Goal: Task Accomplishment & Management: Complete application form

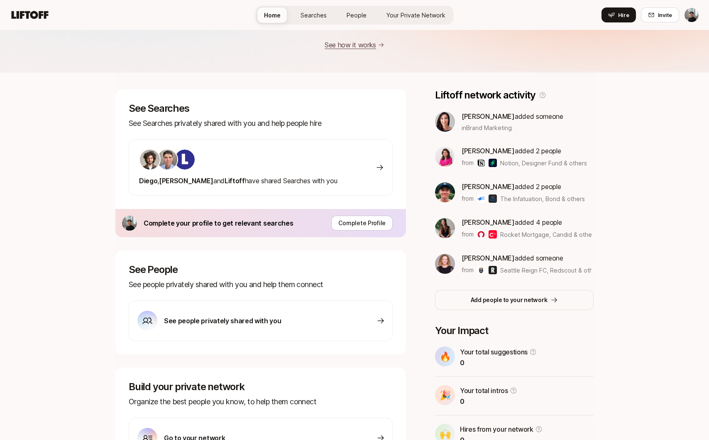
scroll to position [77, 0]
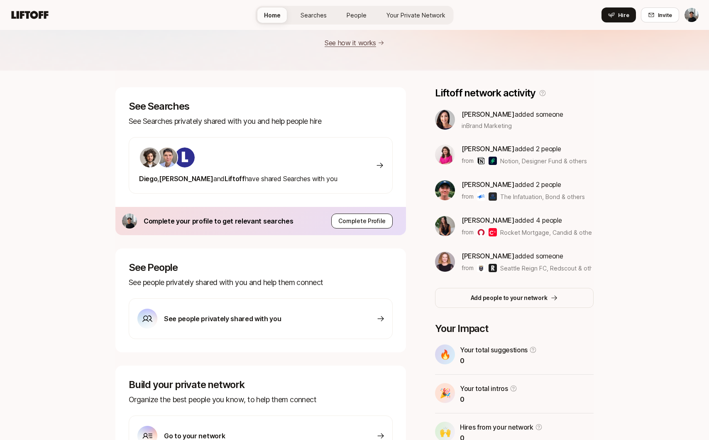
click at [367, 219] on p "Complete Profile" at bounding box center [361, 221] width 47 height 10
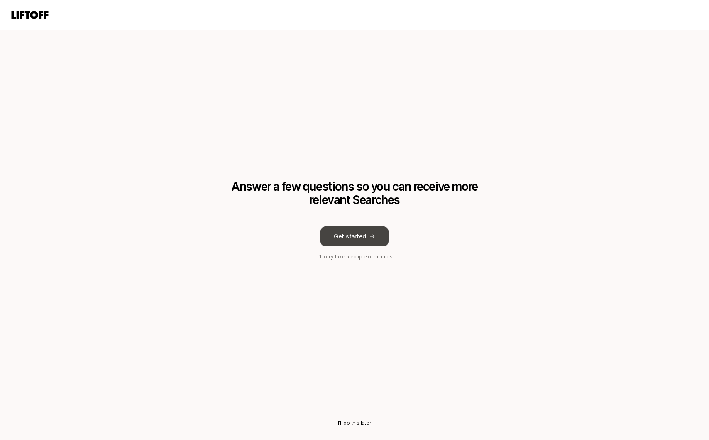
click at [359, 238] on button "Get started" at bounding box center [355, 236] width 68 height 20
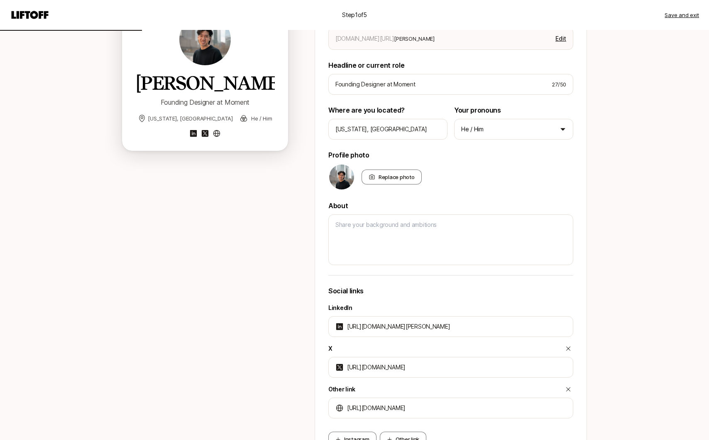
scroll to position [87, 0]
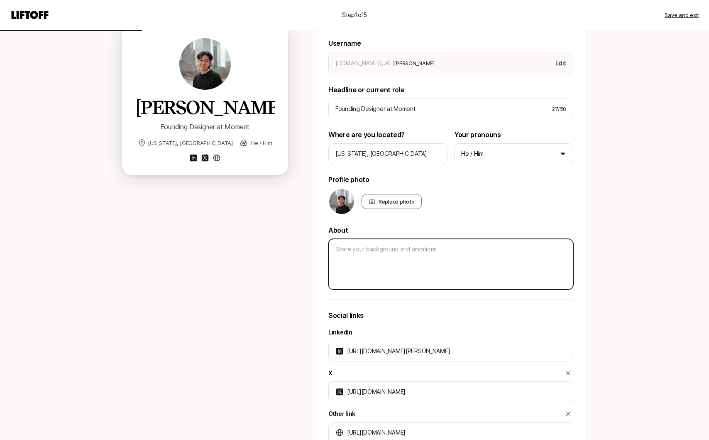
click at [377, 255] on textarea at bounding box center [450, 264] width 245 height 51
type textarea "x"
type textarea "B"
type textarea "x"
type textarea "Bu"
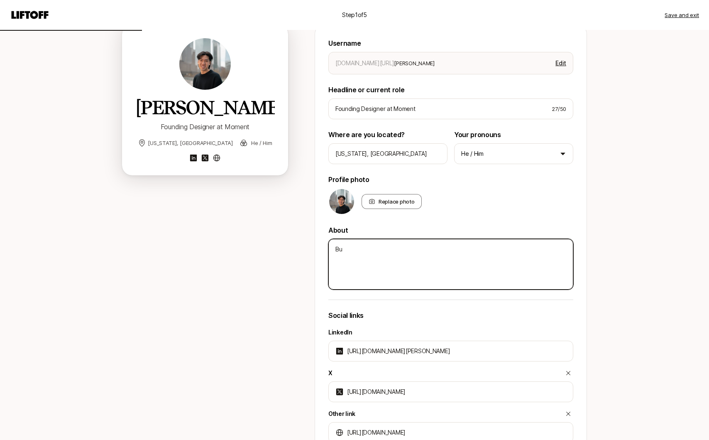
type textarea "x"
type textarea "Bui"
type textarea "x"
type textarea "Buil"
type textarea "x"
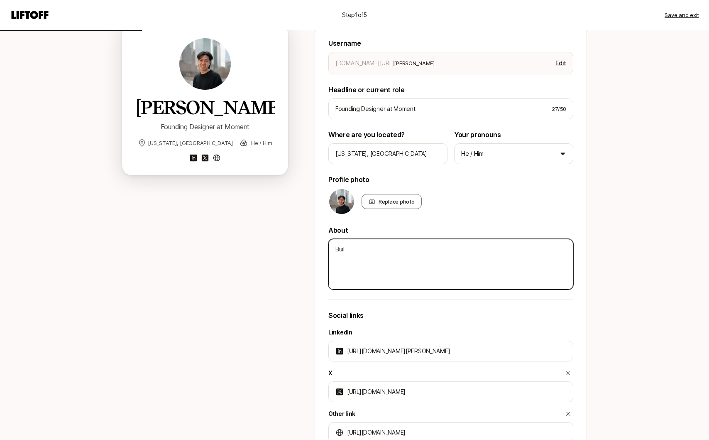
type textarea "Build"
type textarea "x"
type textarea "Buildi"
type textarea "x"
type textarea "Buildin"
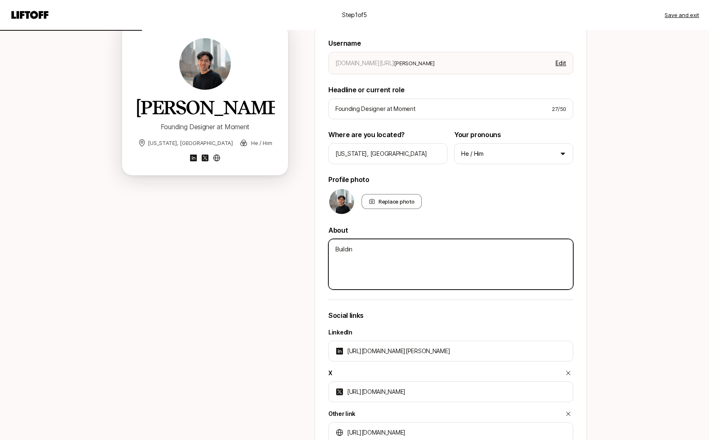
type textarea "x"
type textarea "Building"
type textarea "x"
type textarea "Building"
type textarea "x"
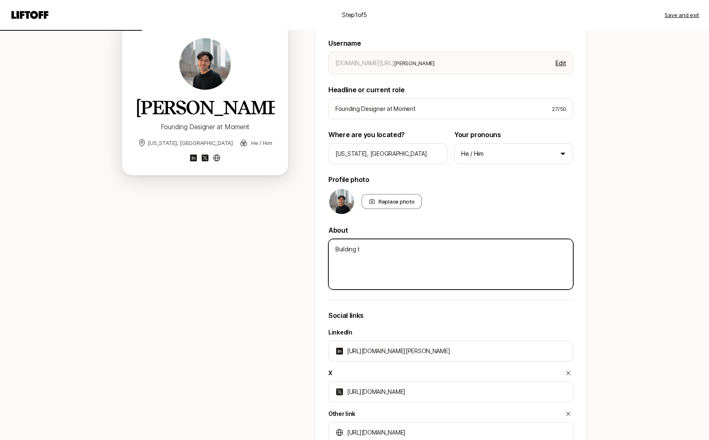
type textarea "Building th"
type textarea "x"
type textarea "Building the"
type textarea "x"
type textarea "Building the"
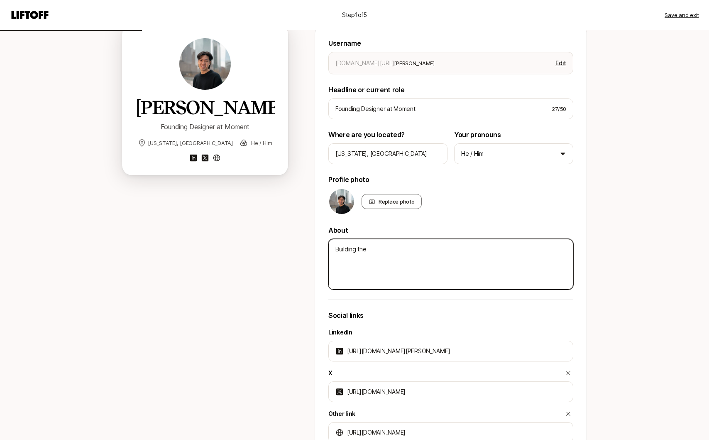
type textarea "x"
type textarea "Building the f"
type textarea "x"
type textarea "Building the fu"
type textarea "x"
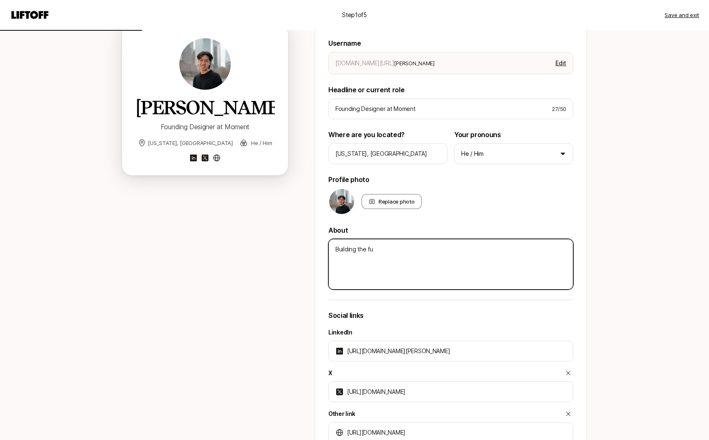
type textarea "Building the fut"
type textarea "x"
type textarea "Building the futu"
type textarea "x"
type textarea "Building the futur"
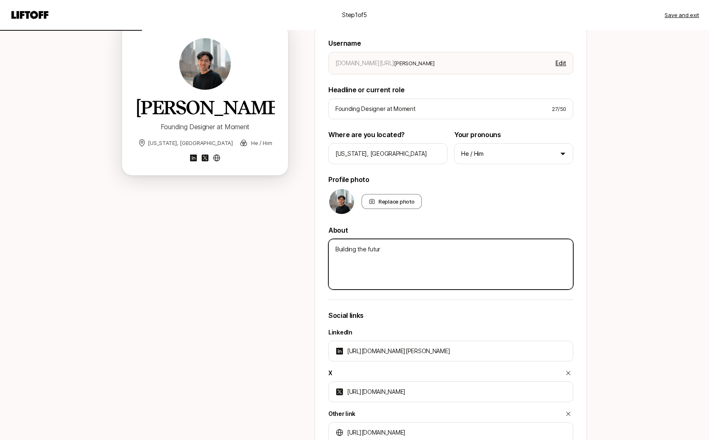
type textarea "x"
type textarea "Building the future"
type textarea "x"
type textarea "Building the future"
type textarea "x"
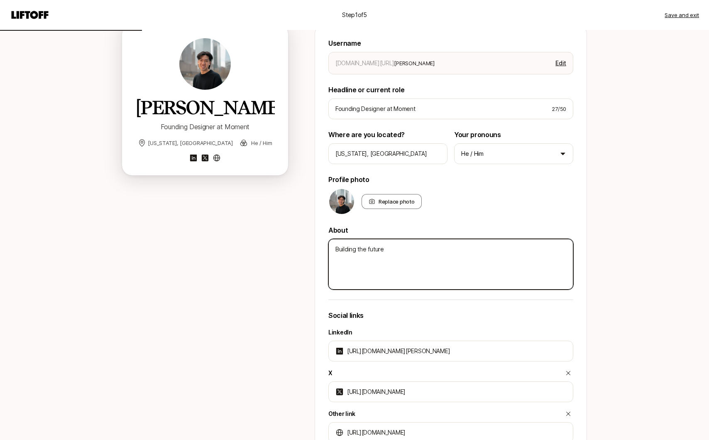
type textarea "Building the future o"
type textarea "x"
type textarea "Building the future of"
type textarea "x"
type textarea "Building the future of"
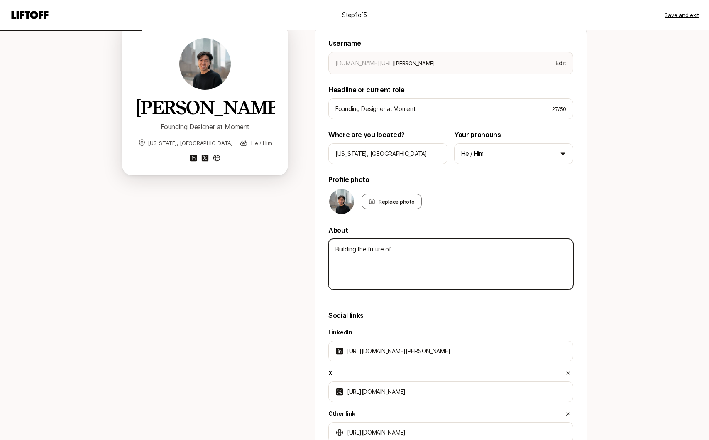
type textarea "x"
type textarea "Building the future of t"
type textarea "x"
type textarea "Building the future of th"
type textarea "x"
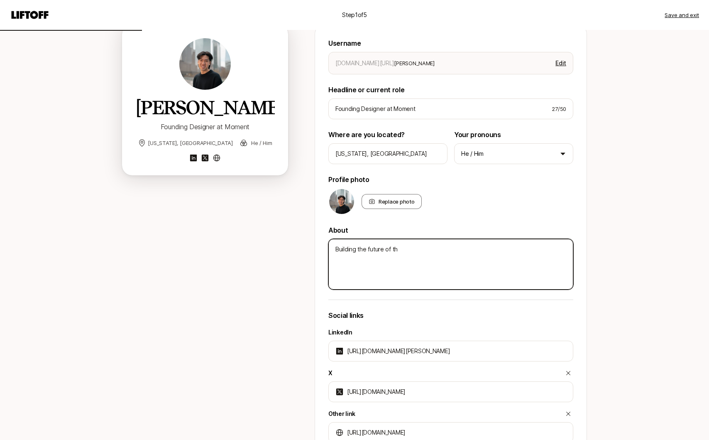
type textarea "Building the future of the"
type textarea "x"
type textarea "Building the future of the"
type textarea "x"
type textarea "Building the future of the f"
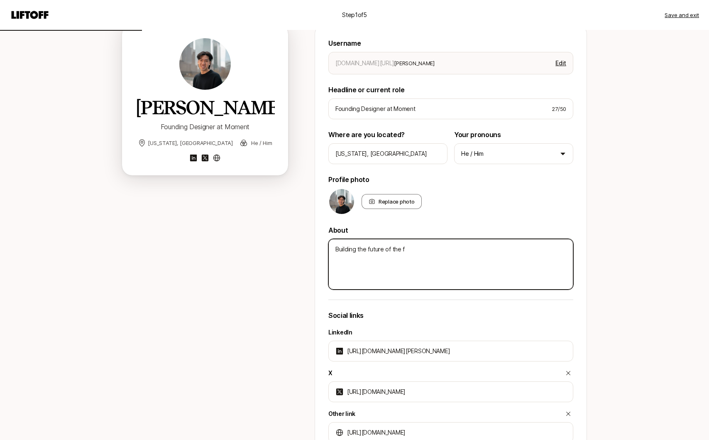
type textarea "x"
type textarea "Building the future of the fi"
type textarea "x"
type textarea "Building the future of the fin"
type textarea "x"
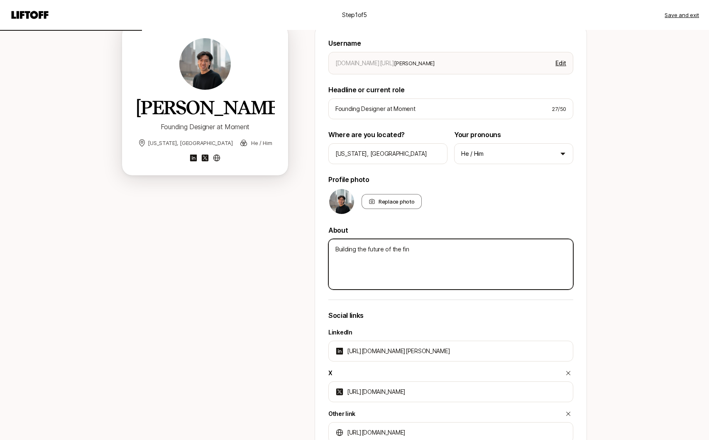
type textarea "Building the future of the fina"
type textarea "x"
type textarea "Building the future of the finan"
type textarea "x"
type textarea "Building the future of the financ"
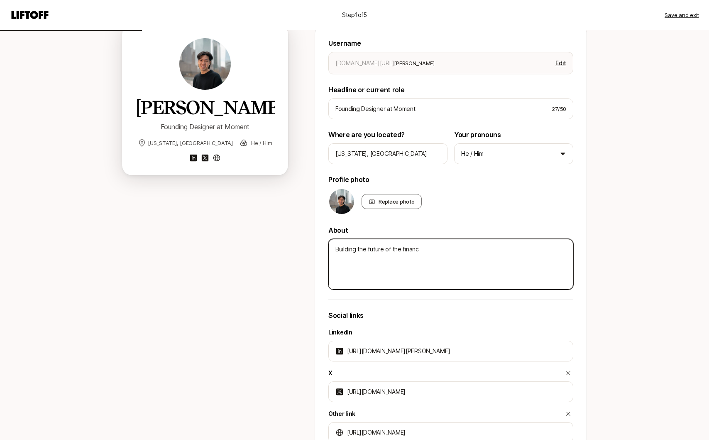
type textarea "x"
type textarea "Building the future of the financi"
type textarea "x"
type textarea "Building the future of the financia"
type textarea "x"
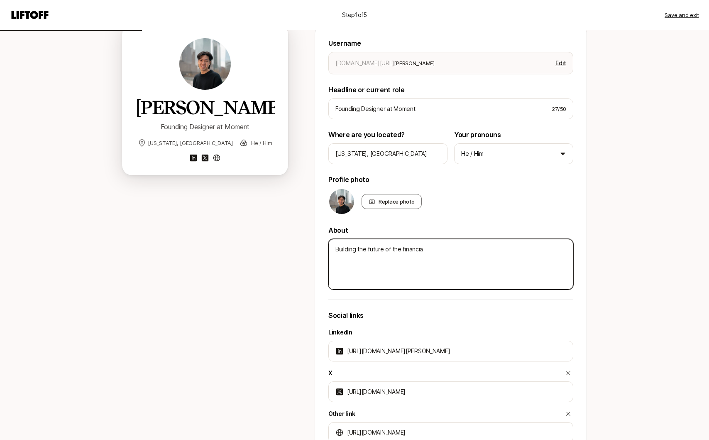
type textarea "Building the future of the financial"
type textarea "x"
type textarea "Building the future of the financial"
type textarea "x"
type textarea "Building the future of the financial i"
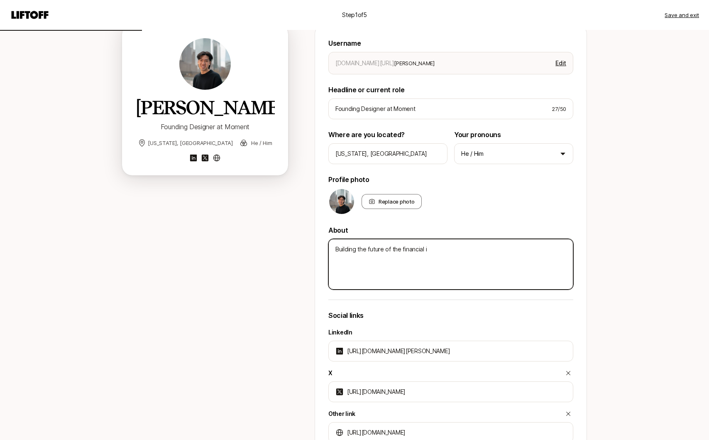
type textarea "x"
type textarea "Building the future of the financial in"
type textarea "x"
type textarea "Building the future of the financial ind"
type textarea "x"
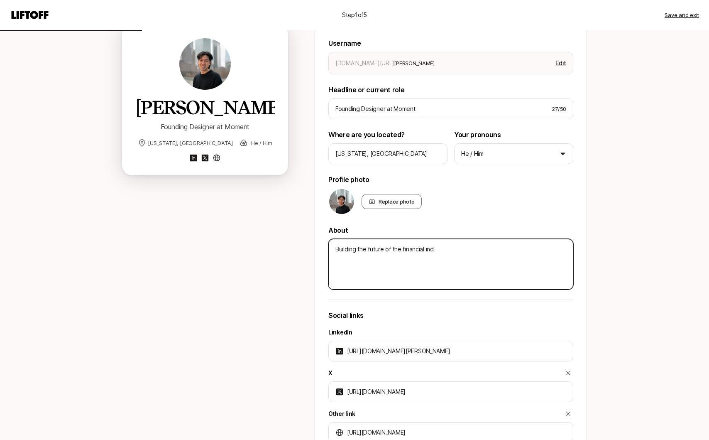
type textarea "Building the future of the financial indu"
type textarea "x"
type textarea "Building the future of the financial indus"
type textarea "x"
type textarea "Building the future of the financial indust"
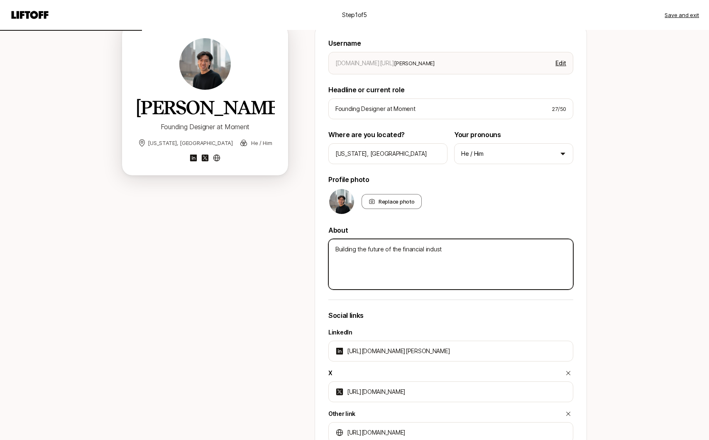
type textarea "x"
type textarea "Building the future of the financial industr"
type textarea "x"
type textarea "Building the future of the financial industry"
type textarea "x"
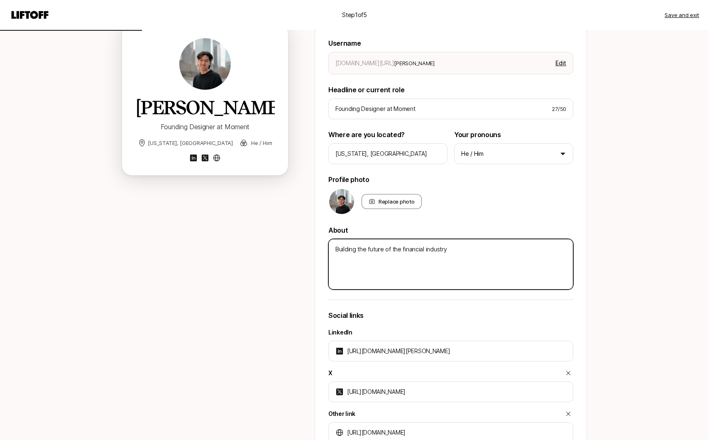
type textarea "Building the future of the financial industry,"
type textarea "x"
type textarea "Building the future of the financial industry,"
type textarea "x"
type textarea "Building the future of the financial industry, s"
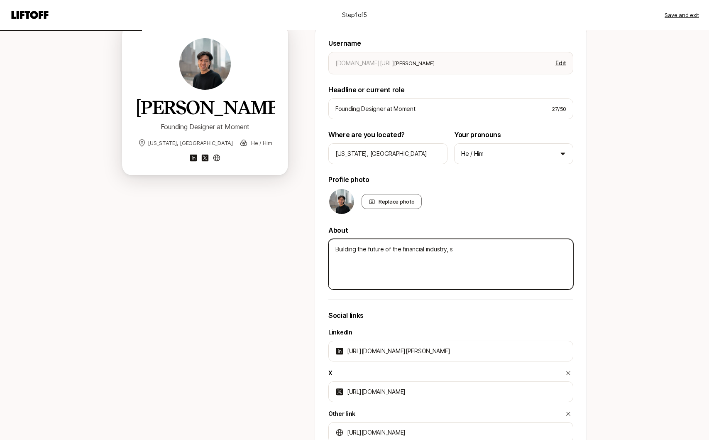
type textarea "x"
type textarea "Building the future of the financial industry, st"
type textarea "x"
type textarea "Building the future of the financial industry, sta"
type textarea "x"
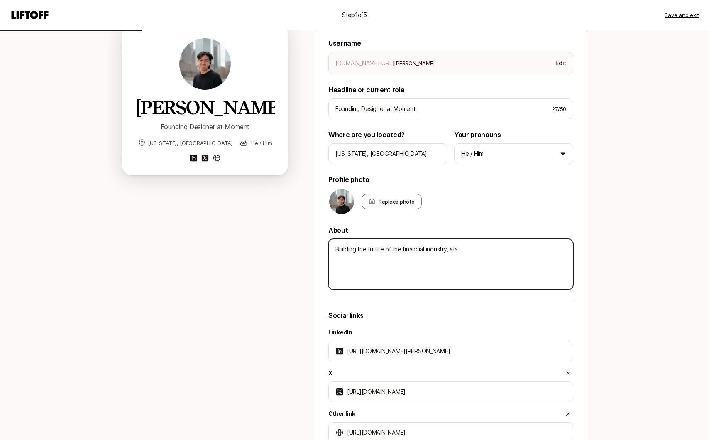
type textarea "Building the future of the financial industry, star"
type textarea "x"
type textarea "Building the future of the financial industry, start"
type textarea "x"
type textarea "Building the future of the financial industry, starti"
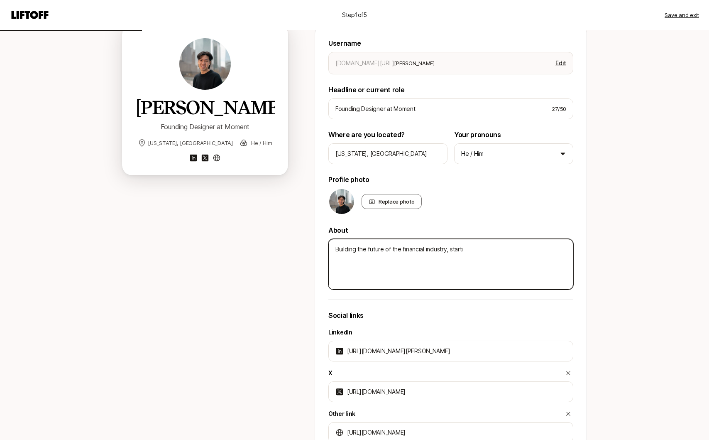
type textarea "x"
type textarea "Building the future of the financial industry, startin"
type textarea "x"
type textarea "Building the future of the financial industry, starting"
type textarea "x"
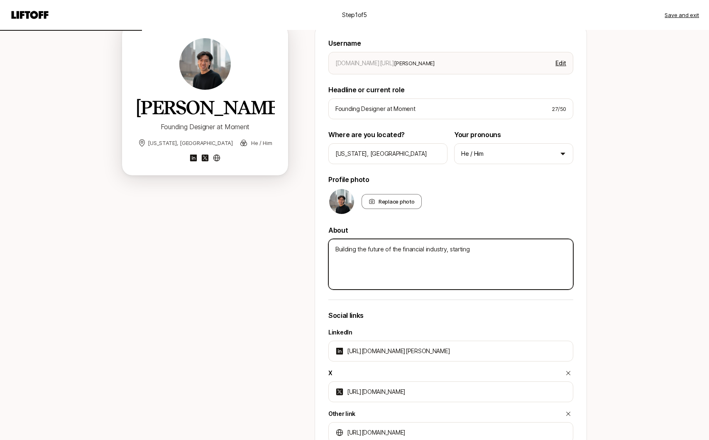
type textarea "Building the future of the financial industry, starting"
type textarea "x"
type textarea "Building the future of the financial industry, starting w"
type textarea "x"
type textarea "Building the future of the financial industry, starting wi"
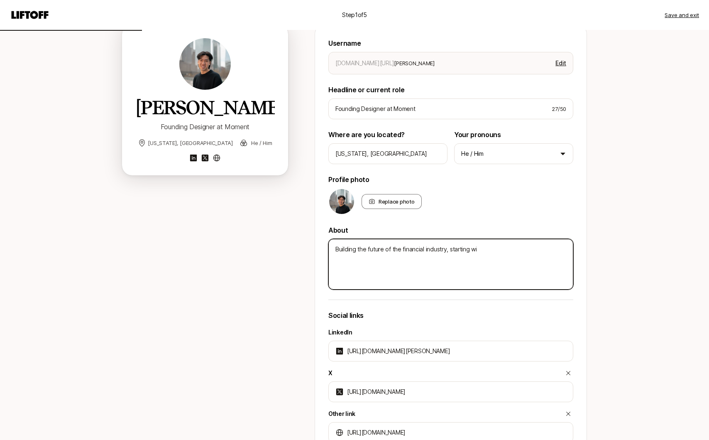
type textarea "x"
type textarea "Building the future of the financial industry, starting wit"
type textarea "x"
type textarea "Building the future of the financial industry, starting with"
type textarea "x"
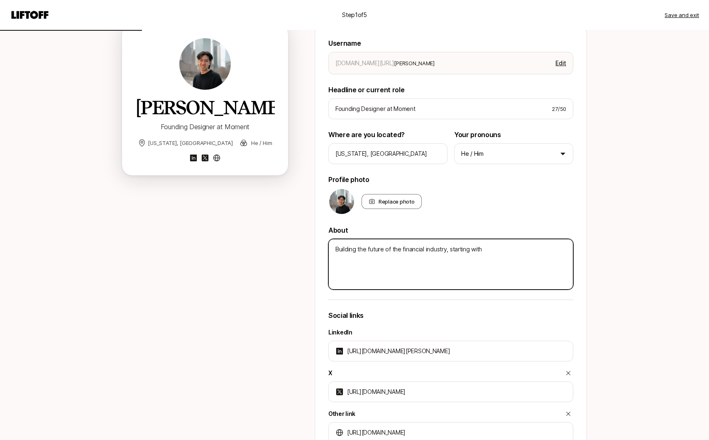
type textarea "Building the future of the financial industry, starting with"
type textarea "x"
type textarea "Building the future of the financial industry, starting with Fi"
type textarea "x"
type textarea "Building the future of the financial industry, starting with Fix"
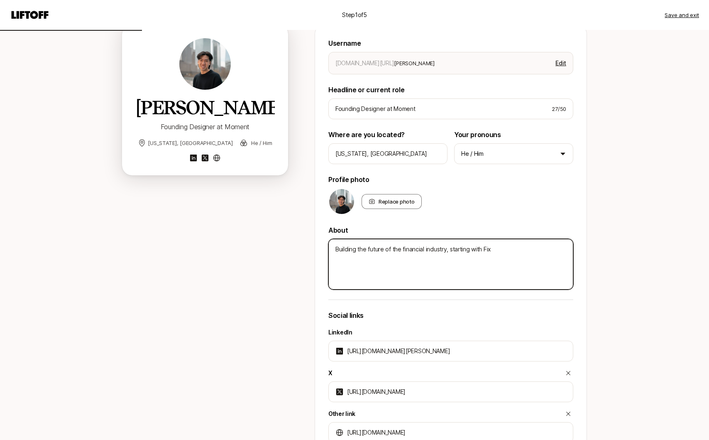
type textarea "x"
type textarea "Building the future of the financial industry, starting with Fi"
type textarea "x"
type textarea "Building the future of the financial industry, starting with F"
type textarea "x"
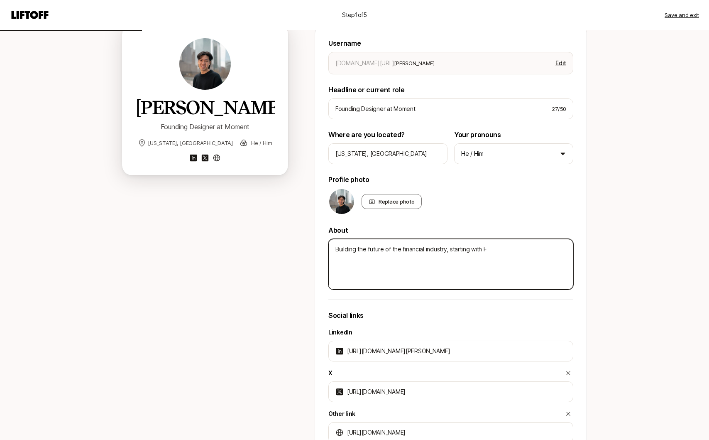
type textarea "Building the future of the financial industry, starting with"
type textarea "x"
type textarea "Building the future of the financial industry, starting with f"
type textarea "x"
type textarea "Building the future of the financial industry, starting with fi"
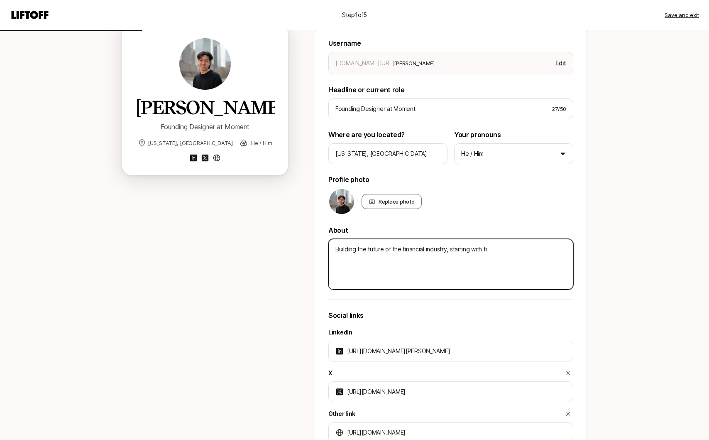
type textarea "x"
type textarea "Building the future of the financial industry, starting with fix"
type textarea "x"
type textarea "Building the future of the financial industry, starting with fixe"
type textarea "x"
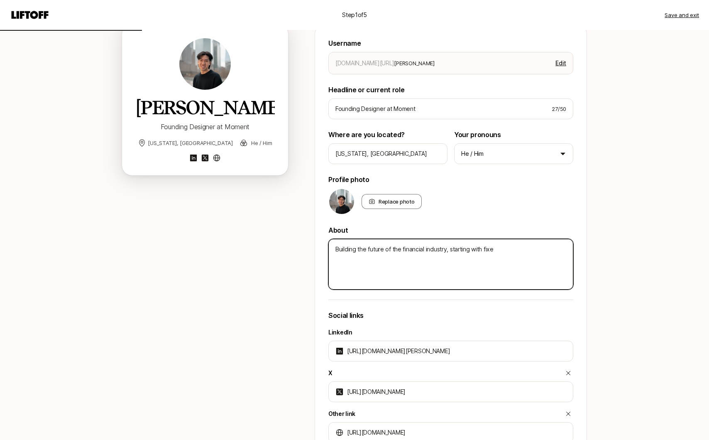
type textarea "Building the future of the financial industry, starting with fixed"
type textarea "x"
type textarea "Building the future of the financial industry, starting with fixed"
type textarea "x"
type textarea "Building the future of the financial industry, starting with fixed i"
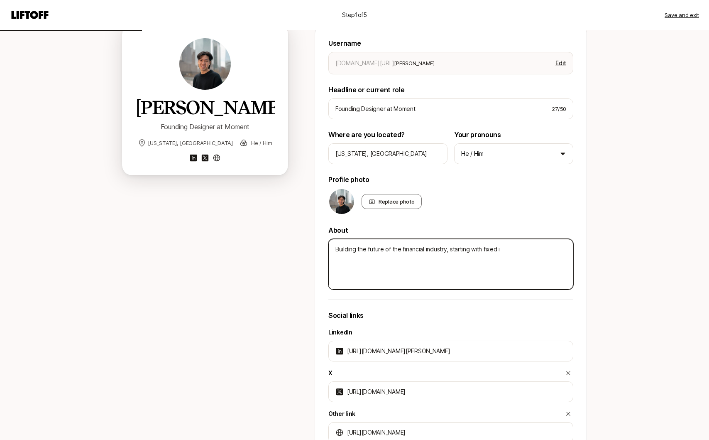
type textarea "x"
type textarea "Building the future of the financial industry, starting with fixed in"
type textarea "x"
type textarea "Building the future of the financial industry, starting with fixed inc"
type textarea "x"
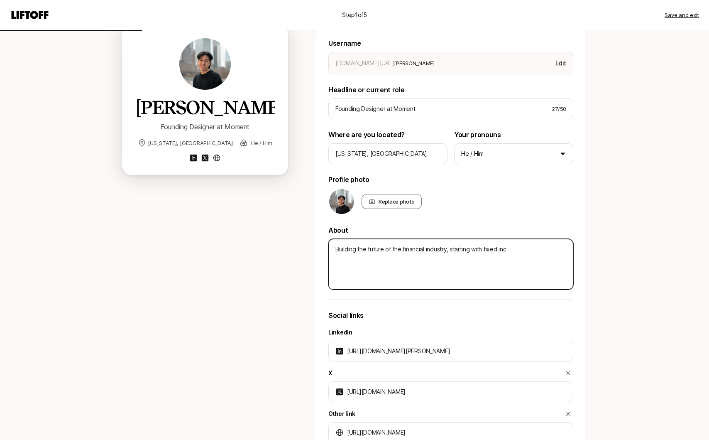
type textarea "Building the future of the financial industry, starting with fixed inco"
type textarea "x"
type textarea "Building the future of the financial industry, starting with fixed income"
type textarea "x"
type textarea "Building the future of the financial industry, starting with fixed income."
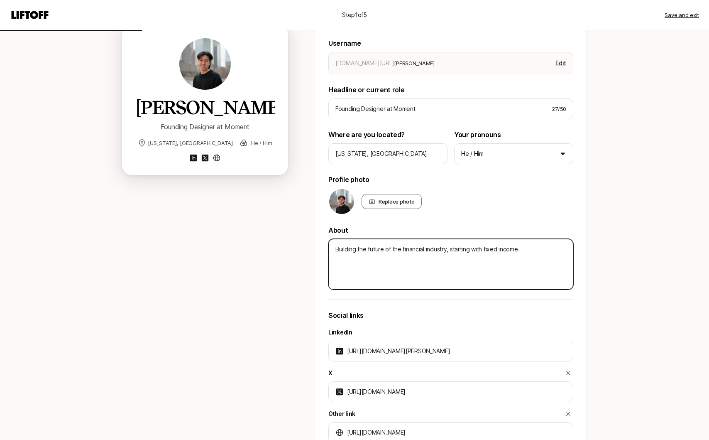
type textarea "x"
type textarea "Building the future of the financial industry, starting with fixed income."
type textarea "x"
type textarea "Building the future of the financial industry, starting with fixed income. B"
type textarea "x"
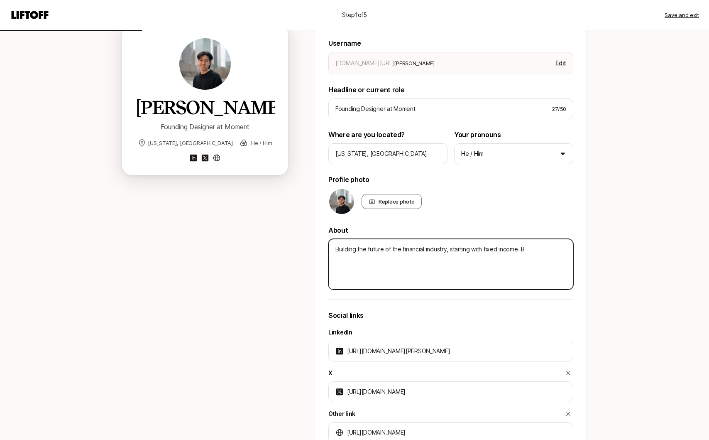
type textarea "Building the future of the financial industry, starting with fixed income. Be"
type textarea "x"
type textarea "Building the future of the financial industry, starting with fixed income. B"
type textarea "x"
type textarea "Building the future of the financial industry, starting with fixed income."
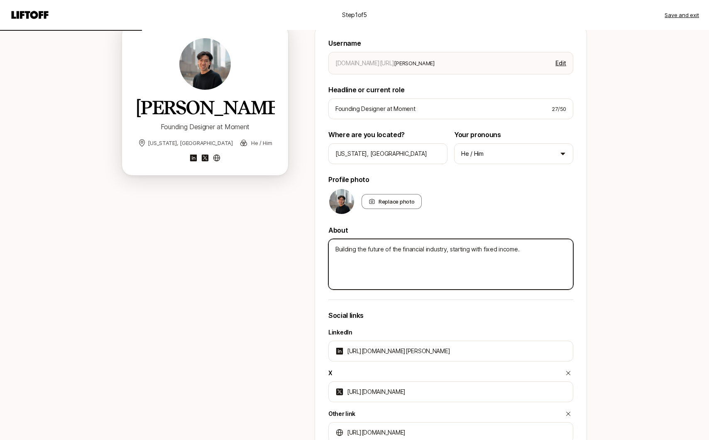
type textarea "x"
type textarea "Building the future of the financial industry, starting with fixed income."
click at [367, 252] on textarea "Building the future of the financial industry, starting with fixed income." at bounding box center [450, 264] width 245 height 51
click at [359, 251] on textarea "Building the future of the financial industry, starting with fixed income." at bounding box center [450, 264] width 245 height 51
drag, startPoint x: 451, startPoint y: 252, endPoint x: 514, endPoint y: 250, distance: 63.1
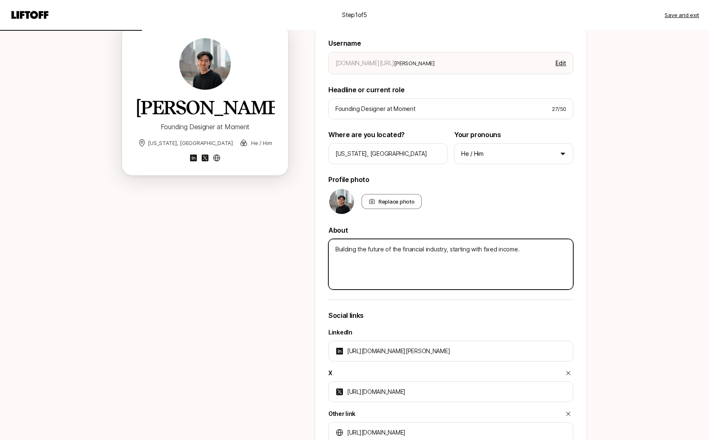
click at [514, 250] on textarea "Building the future of the financial industry, starting with fixed income." at bounding box center [450, 264] width 245 height 51
drag, startPoint x: 520, startPoint y: 250, endPoint x: 451, endPoint y: 249, distance: 69.3
click at [451, 249] on textarea "Building the future of the financial industry, starting with fixed income." at bounding box center [450, 264] width 245 height 51
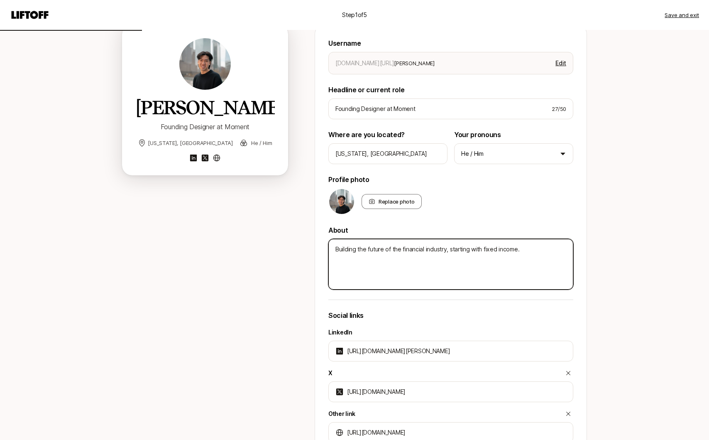
click at [532, 248] on textarea "Building the future of the financial industry, starting with fixed income." at bounding box center [450, 264] width 245 height 51
click at [537, 248] on textarea "Building the future of the financial industry, starting with fixed income." at bounding box center [450, 264] width 245 height 51
type textarea "x"
type textarea "Building the future of the financial industry, starting with fixed income."
type textarea "x"
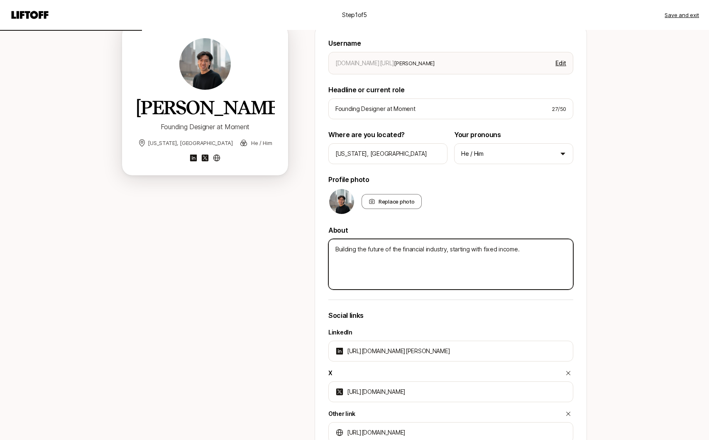
type textarea "Building the future of the financial industry, starting with fixed income. B"
type textarea "x"
type textarea "Building the future of the financial industry, starting with fixed income."
click at [357, 250] on textarea "Building the future of the financial industry, starting with fixed income." at bounding box center [450, 264] width 245 height 51
type textarea "x"
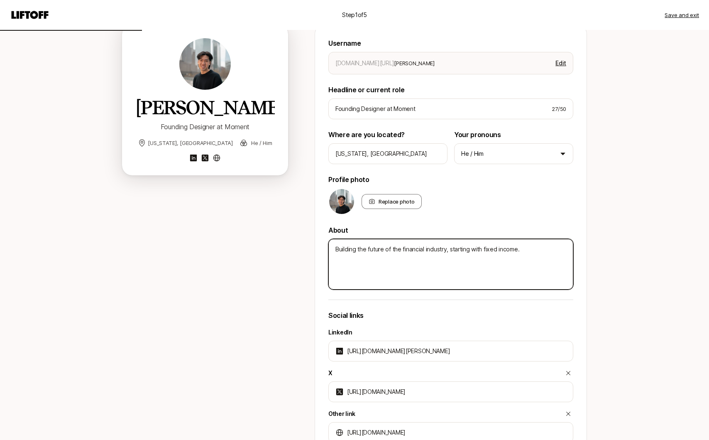
type textarea "Building the future of the financial industry, starting with fixed income."
type textarea "x"
type textarea "Building b the future of the financial industry, starting with fixed income."
type textarea "x"
type textarea "Building be the future of the financial industry, starting with fixed income."
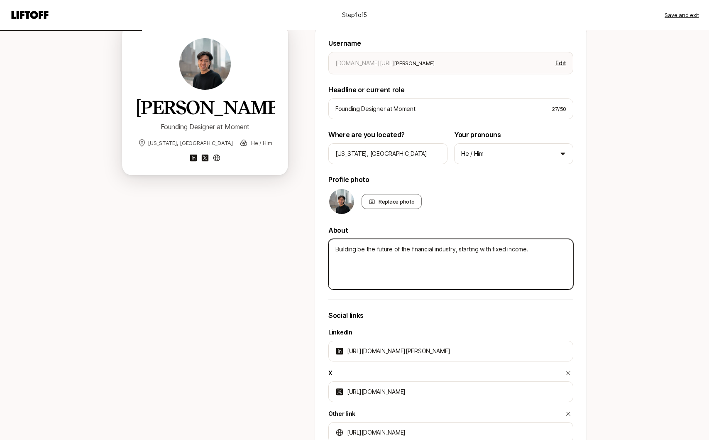
type textarea "x"
type textarea "Building bea the future of the financial industry, starting with fixed income."
type textarea "x"
type textarea "Building beau the future of the financial industry, starting with fixed income."
type textarea "x"
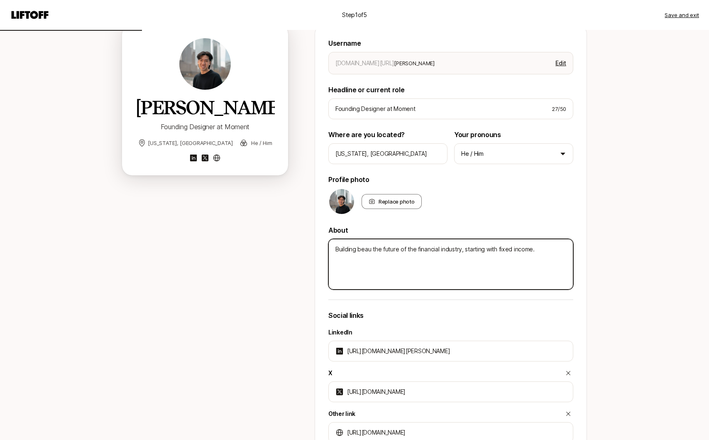
type textarea "Building beaut the future of the financial industry, starting with fixed income."
type textarea "x"
type textarea "Building beauti the future of the financial industry, starting with fixed incom…"
type textarea "x"
type textarea "Building beautif the future of the financial industry, starting with fixed inco…"
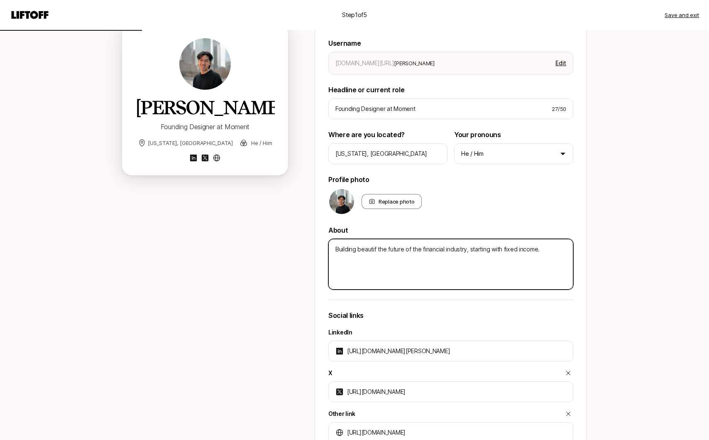
type textarea "x"
type textarea "Building beautifu the future of the financial industry, starting with fixed inc…"
type textarea "x"
type textarea "Building beautiful the future of the financial industry, starting with fixed in…"
type textarea "x"
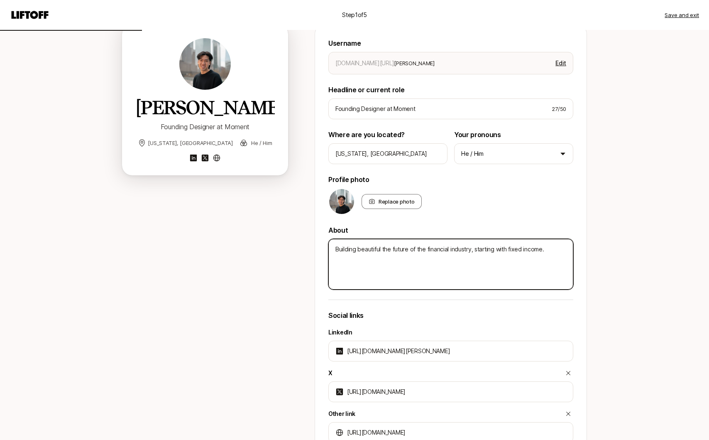
type textarea "Building beautiful the future of the financial industry, starting with fixed in…"
type textarea "x"
type textarea "Building beautiful s the future of the financial industry, starting with fixed …"
type textarea "x"
type textarea "Building beautiful so the future of the financial industry, starting with fixed…"
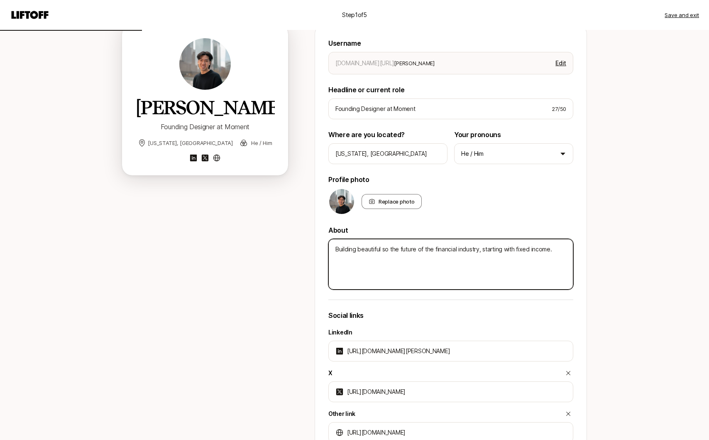
type textarea "x"
type textarea "Building beautiful sof the future of the financial industry, starting with fixe…"
click at [447, 258] on textarea "Building beautiful software for the future of the financial industry, starting …" at bounding box center [450, 264] width 245 height 51
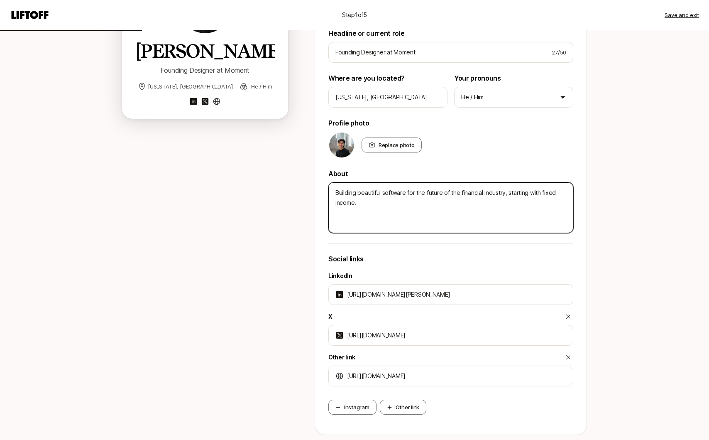
scroll to position [202, 0]
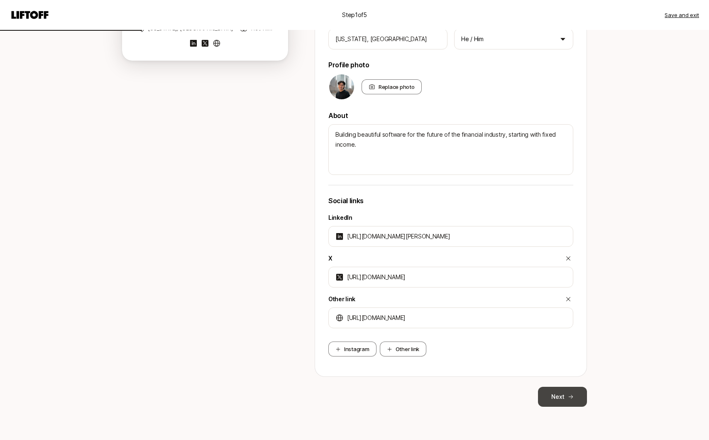
click at [563, 396] on button "Next" at bounding box center [562, 397] width 49 height 20
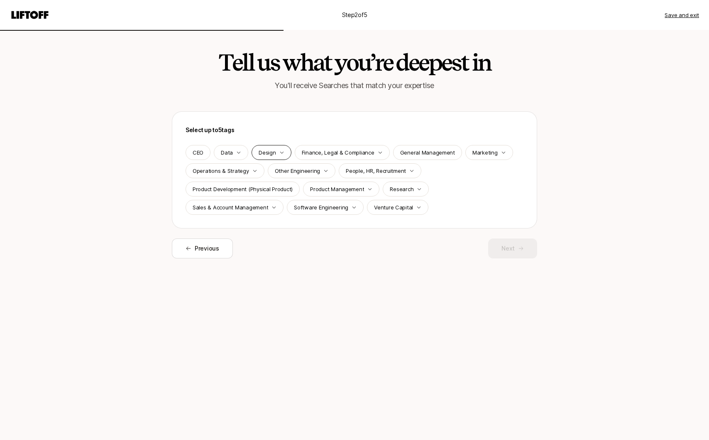
click at [279, 150] on icon "button" at bounding box center [281, 152] width 5 height 5
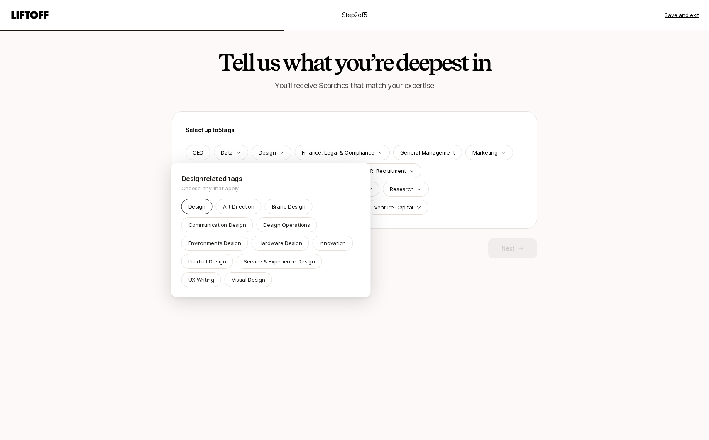
click at [193, 208] on p "Design" at bounding box center [196, 206] width 17 height 8
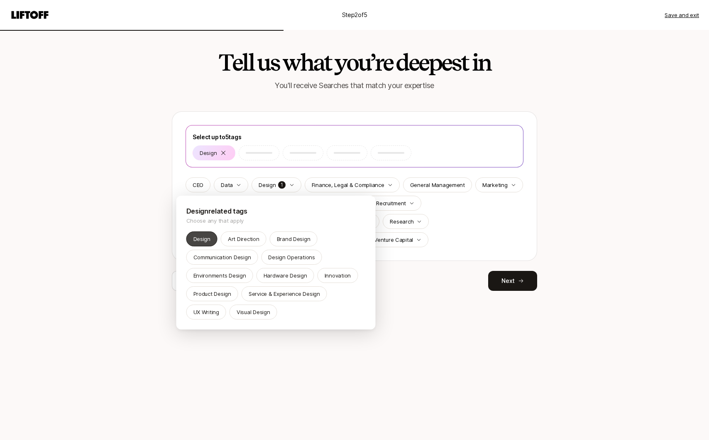
click at [198, 236] on p "Design" at bounding box center [201, 239] width 17 height 8
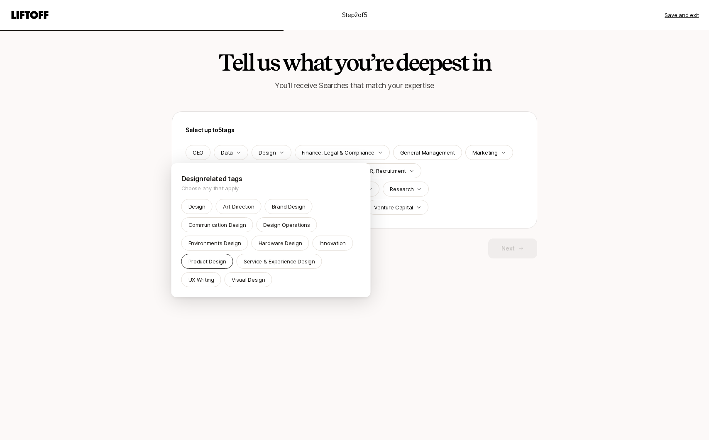
click at [208, 261] on p "Product Design" at bounding box center [207, 261] width 38 height 8
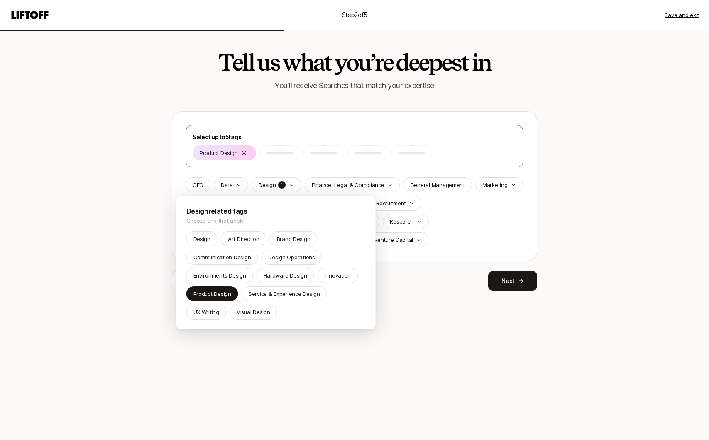
click at [445, 327] on html "Step 2 of 5 Save and exit Tell us what you’re deepest in You'll receive Searche…" at bounding box center [354, 220] width 709 height 440
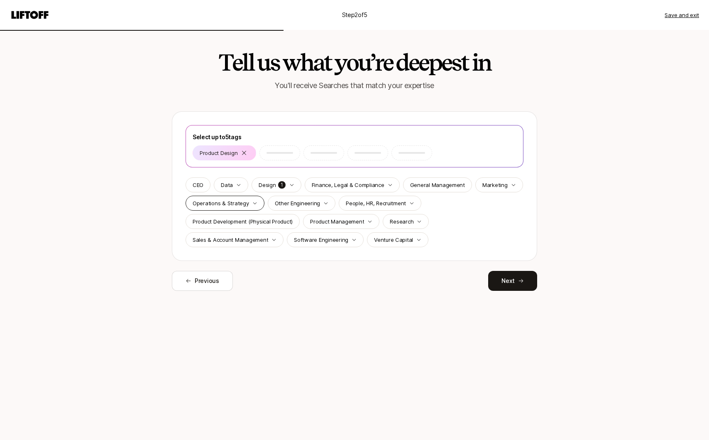
click at [247, 204] on div "Operations & Strategy" at bounding box center [225, 203] width 79 height 15
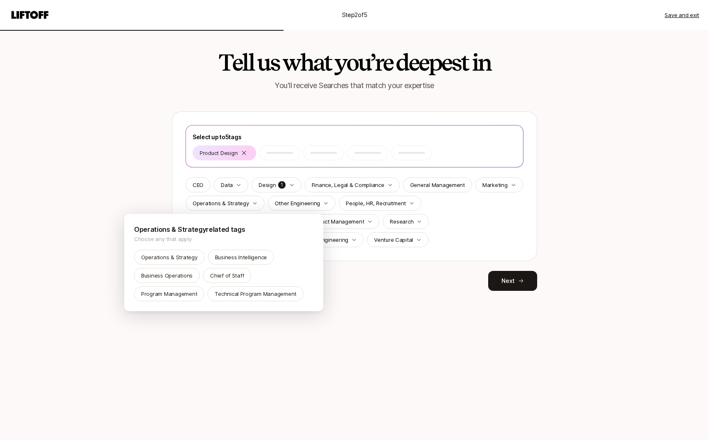
click at [244, 203] on html "Step 2 of 5 Save and exit Tell us what you’re deepest in You'll receive Searche…" at bounding box center [354, 220] width 709 height 440
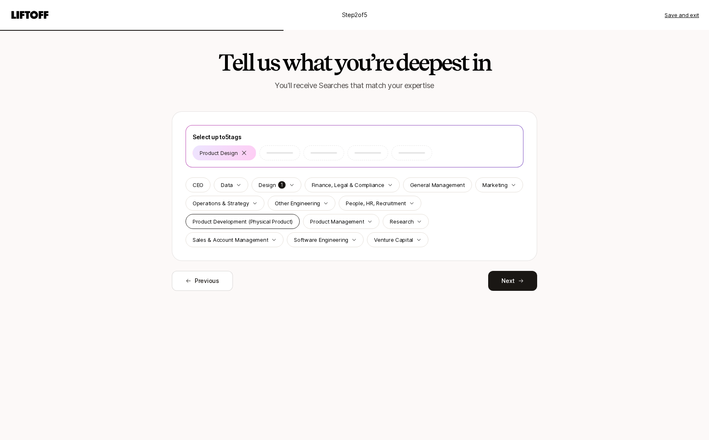
click at [244, 220] on p "Product Development (Physical Product)" at bounding box center [243, 221] width 100 height 8
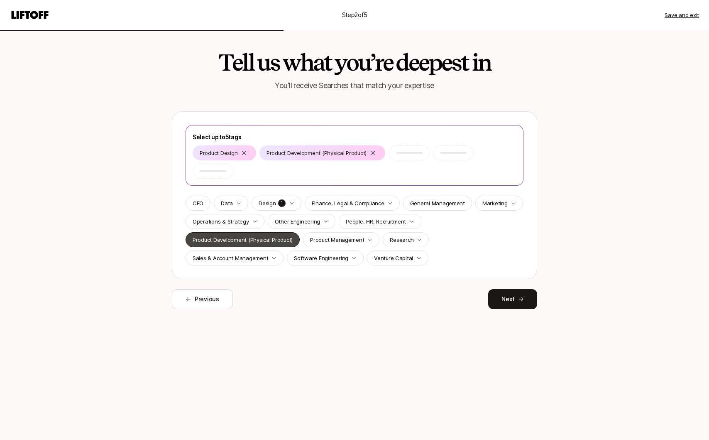
click at [273, 235] on p "Product Development (Physical Product)" at bounding box center [243, 239] width 100 height 8
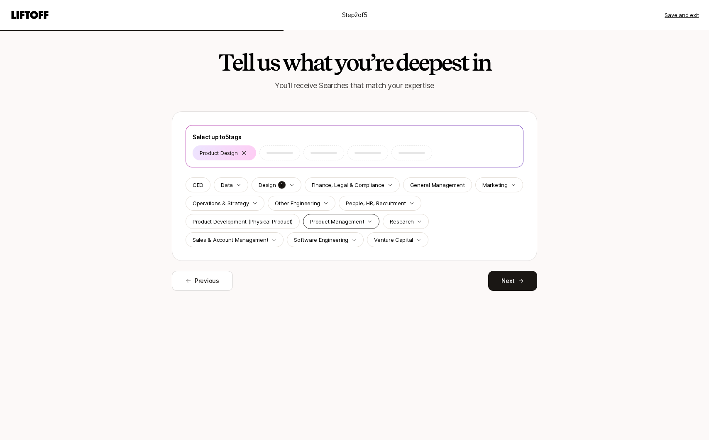
click at [357, 223] on p "Product Management" at bounding box center [337, 221] width 54 height 8
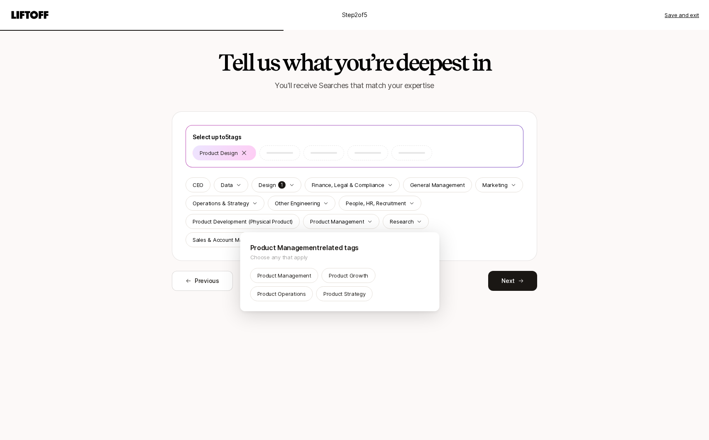
click at [337, 350] on html "Step 2 of 5 Save and exit Tell us what you’re deepest in You'll receive Searche…" at bounding box center [354, 220] width 709 height 440
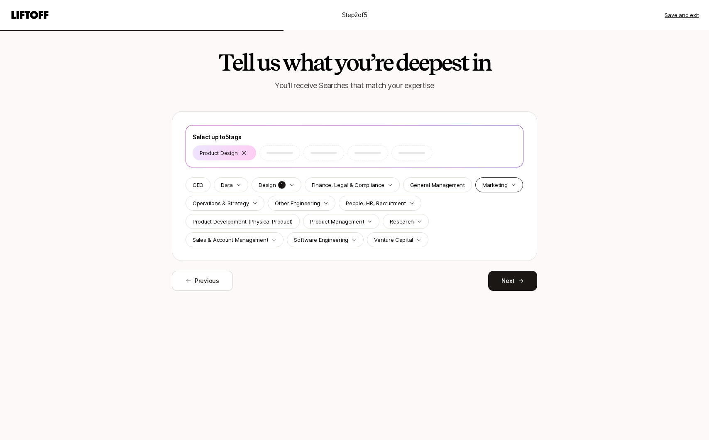
click at [492, 188] on p "Marketing" at bounding box center [494, 185] width 25 height 8
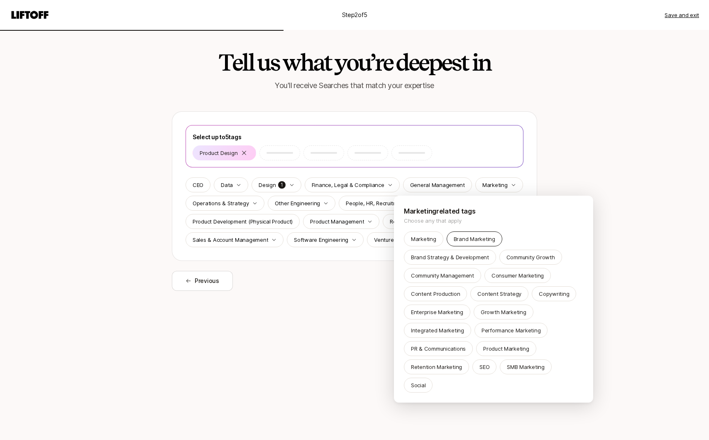
click at [474, 240] on p "Brand Marketing" at bounding box center [475, 239] width 42 height 8
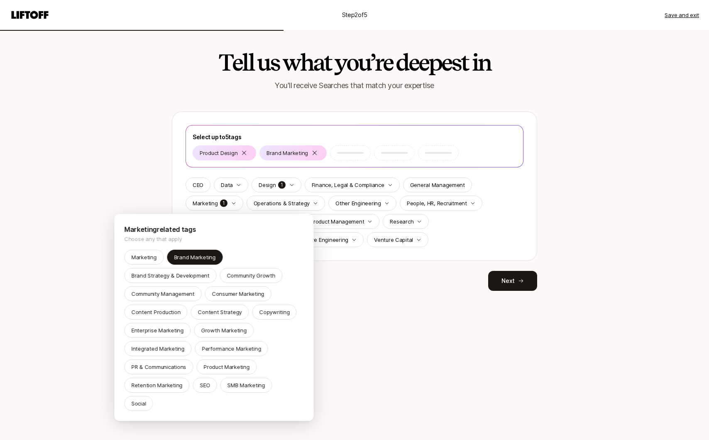
click at [279, 188] on html "Step 2 of 5 Save and exit Tell us what you’re deepest in You'll receive Searche…" at bounding box center [354, 220] width 709 height 440
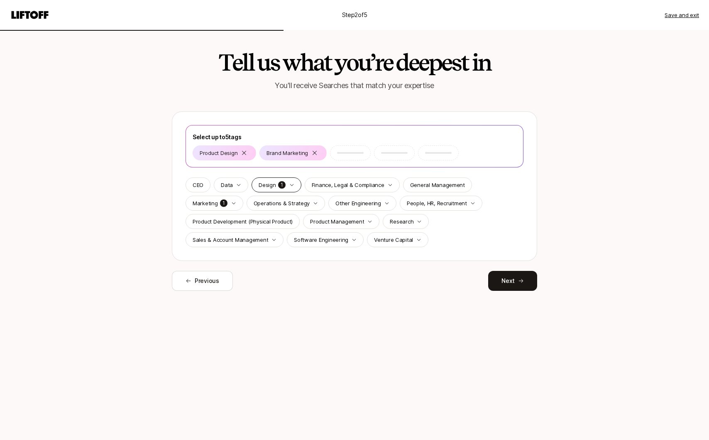
click at [281, 188] on p "1" at bounding box center [282, 185] width 8 height 8
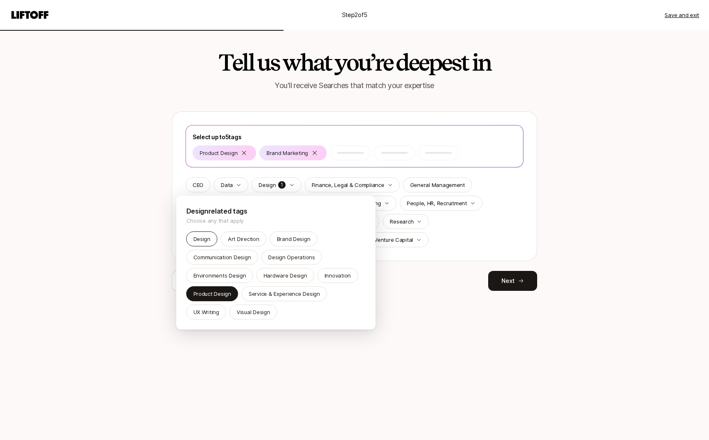
click at [211, 235] on div "Design" at bounding box center [201, 238] width 31 height 15
click at [241, 311] on p "Visual Design" at bounding box center [254, 312] width 34 height 8
click at [280, 262] on div "Design Operations" at bounding box center [291, 257] width 61 height 15
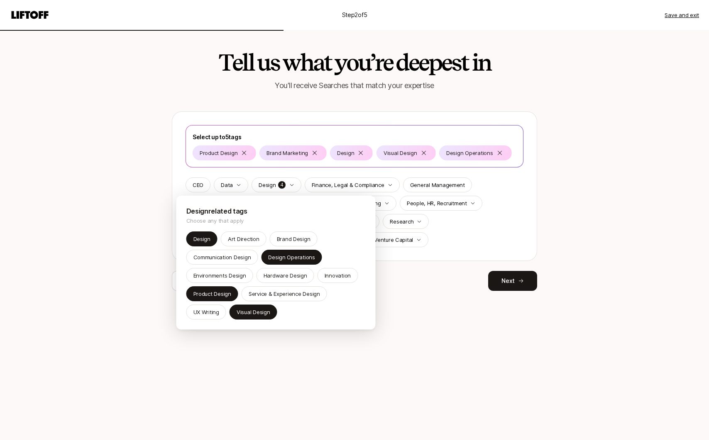
click at [434, 291] on html "Step 2 of 5 Save and exit Tell us what you’re deepest in You'll receive Searche…" at bounding box center [354, 220] width 709 height 440
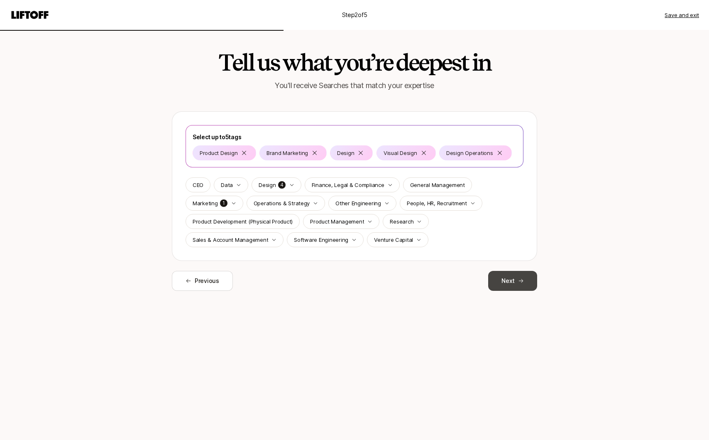
click at [523, 282] on icon at bounding box center [521, 281] width 6 height 6
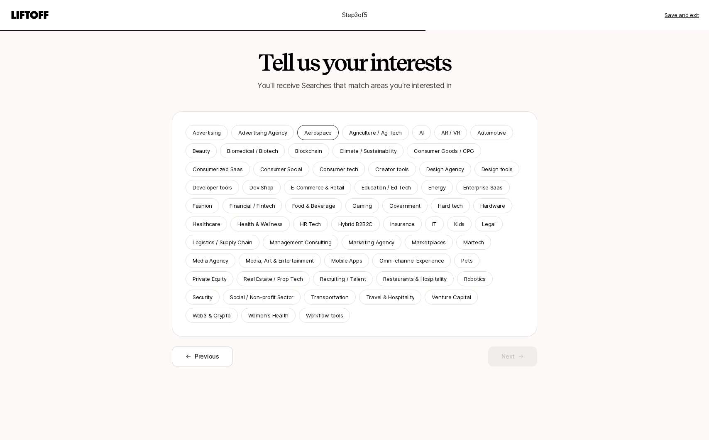
click at [328, 128] on p "Aerospace" at bounding box center [317, 132] width 27 height 8
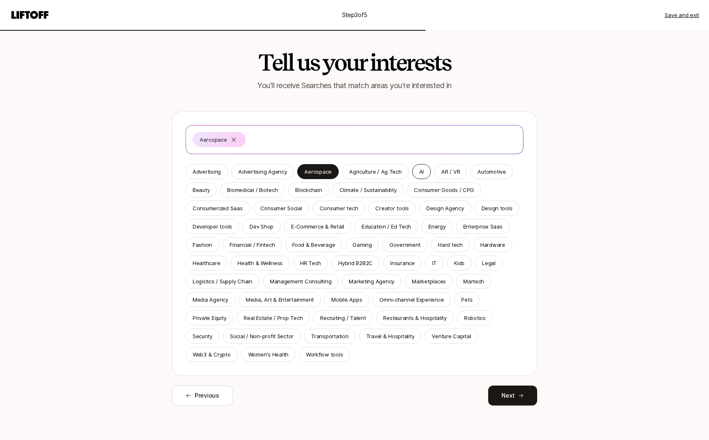
click at [419, 168] on p "AI" at bounding box center [421, 171] width 5 height 8
click at [479, 170] on p "Automotive" at bounding box center [491, 171] width 28 height 8
click at [355, 190] on p "Climate / Sustainability" at bounding box center [368, 190] width 57 height 8
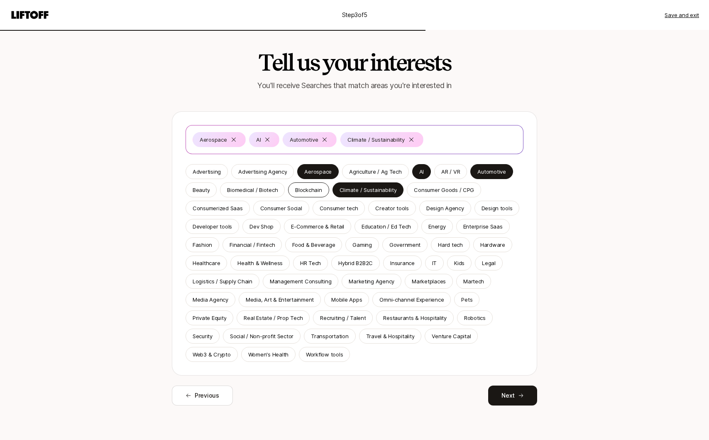
click at [313, 190] on p "Blockchain" at bounding box center [308, 190] width 27 height 8
click at [484, 210] on p "Design tools" at bounding box center [497, 208] width 31 height 8
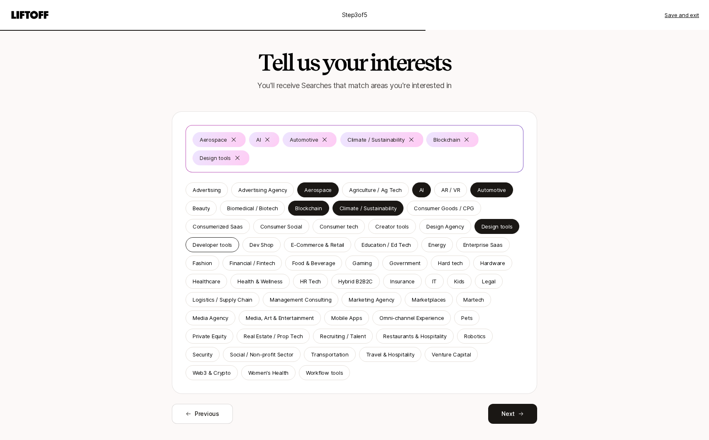
click at [218, 246] on p "Developer tools" at bounding box center [212, 244] width 39 height 8
click at [433, 246] on p "Energy" at bounding box center [436, 244] width 17 height 8
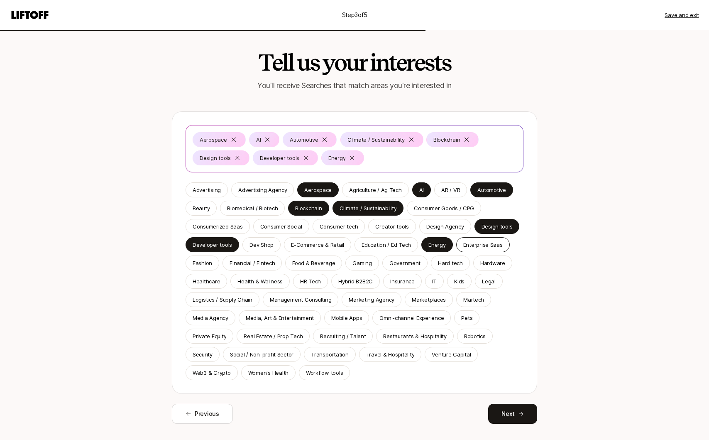
click at [467, 245] on p "Enterprise Saas" at bounding box center [482, 244] width 39 height 8
click at [253, 266] on p "Financial / Fintech" at bounding box center [252, 263] width 45 height 8
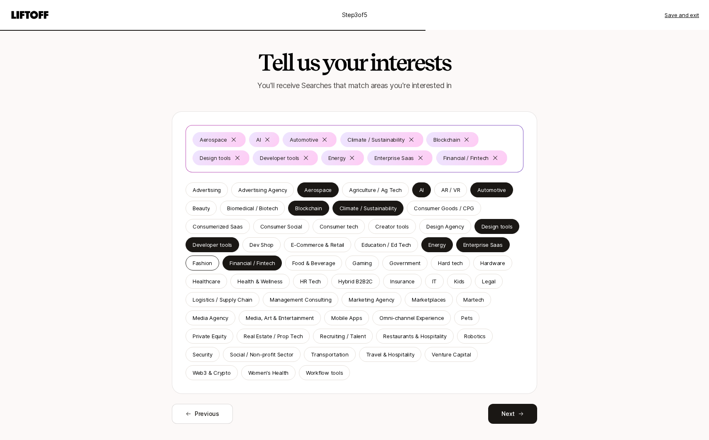
click at [193, 265] on p "Fashion" at bounding box center [203, 263] width 20 height 8
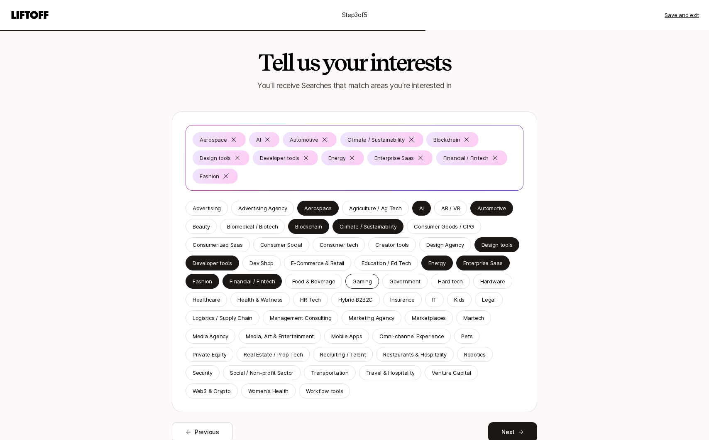
click at [367, 285] on p "Gaming" at bounding box center [361, 281] width 19 height 8
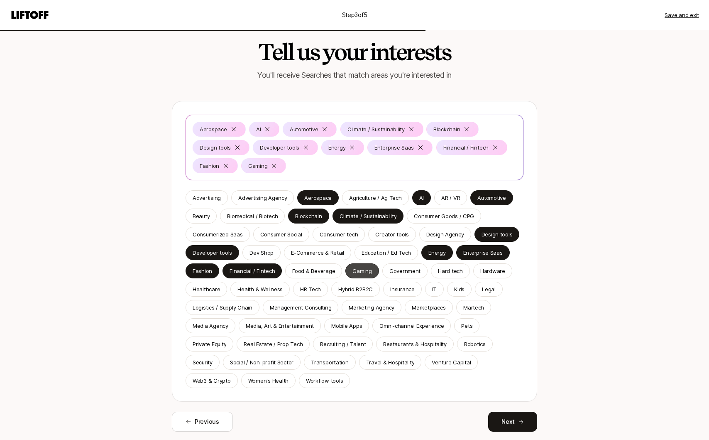
scroll to position [20, 0]
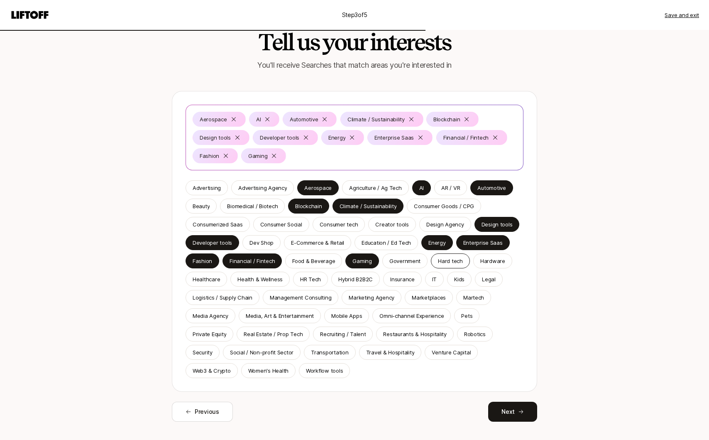
click at [445, 264] on p "Hard tech" at bounding box center [450, 261] width 25 height 8
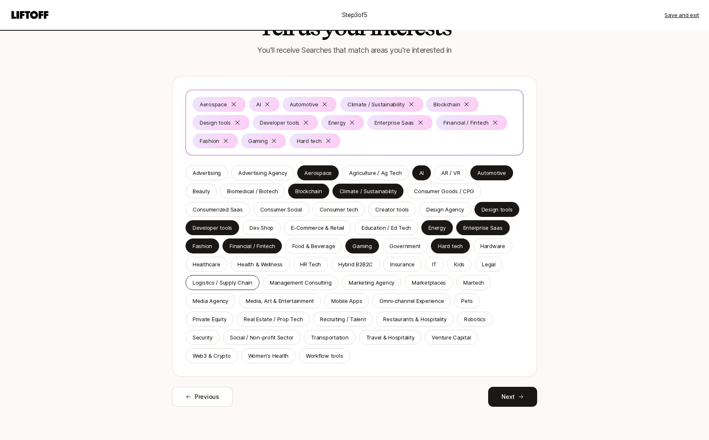
click at [236, 282] on p "Logistics / Supply Chain" at bounding box center [223, 282] width 60 height 8
click at [227, 320] on div "Private Equity" at bounding box center [210, 318] width 48 height 15
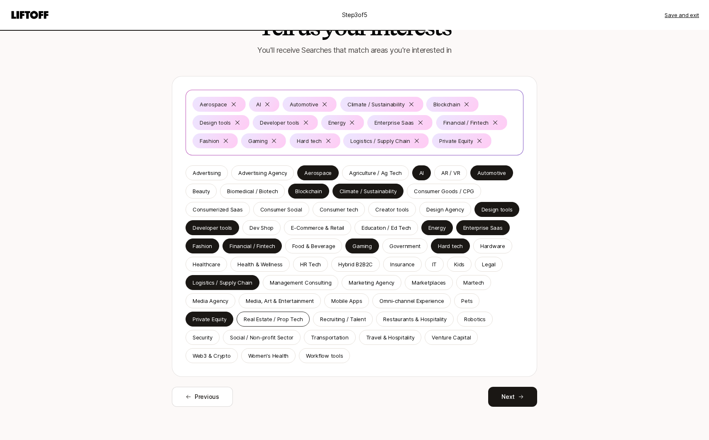
click at [260, 320] on p "Real Estate / Prop Tech" at bounding box center [273, 319] width 59 height 8
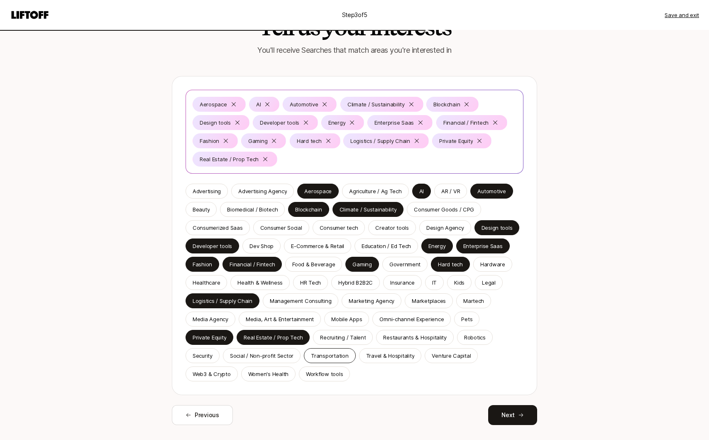
click at [343, 358] on p "Transportation" at bounding box center [329, 355] width 37 height 8
click at [391, 358] on p "Travel & Hospitality" at bounding box center [390, 355] width 49 height 8
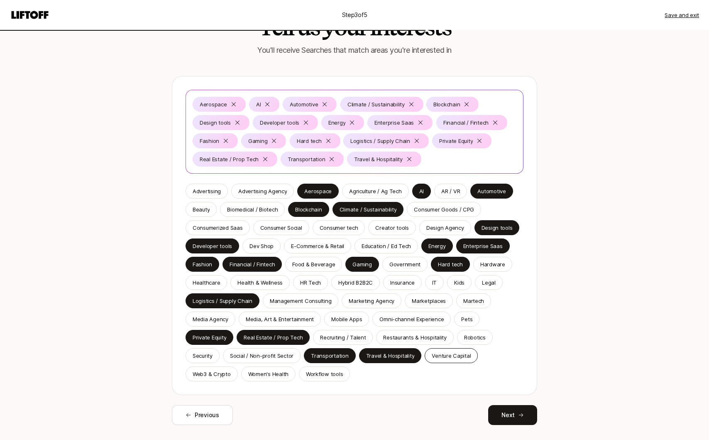
click at [446, 356] on p "Venture Capital" at bounding box center [451, 355] width 39 height 8
click at [225, 374] on p "Web3 & Crypto" at bounding box center [212, 373] width 38 height 8
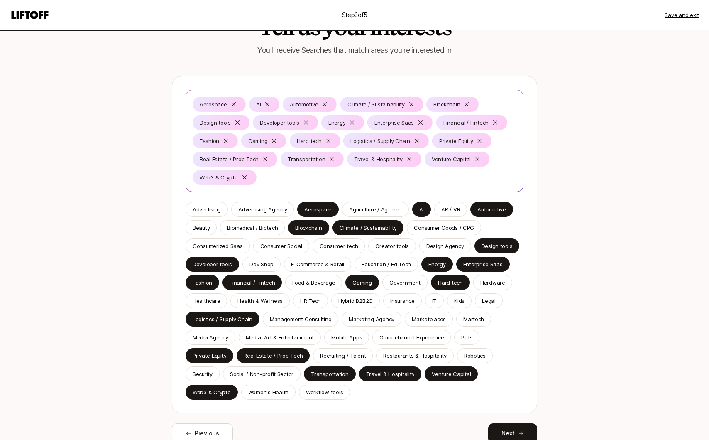
scroll to position [72, 0]
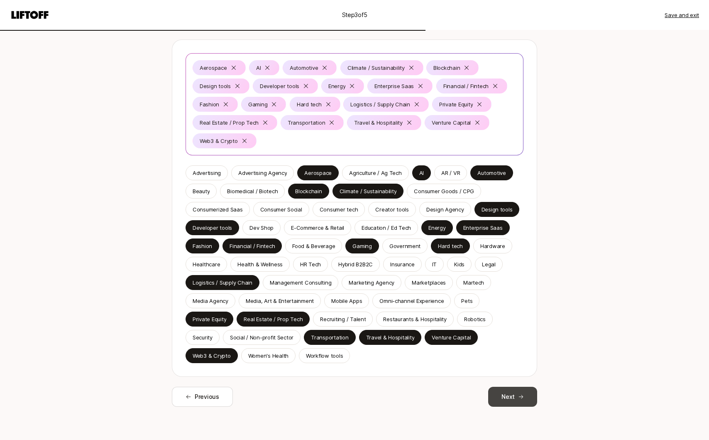
click at [508, 398] on button "Next" at bounding box center [512, 397] width 49 height 20
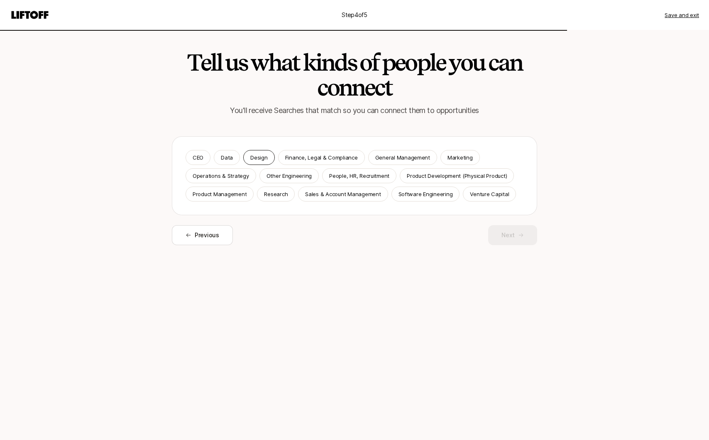
click at [260, 156] on p "Design" at bounding box center [258, 157] width 17 height 8
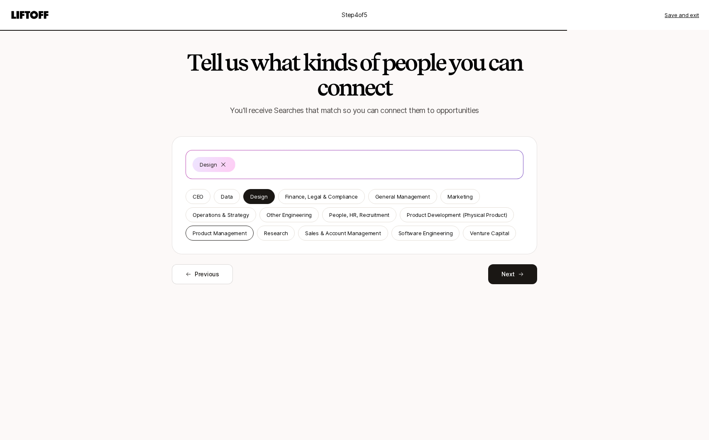
click at [237, 231] on p "Product Management" at bounding box center [220, 233] width 54 height 8
click at [429, 225] on div "Software Engineering" at bounding box center [425, 232] width 69 height 15
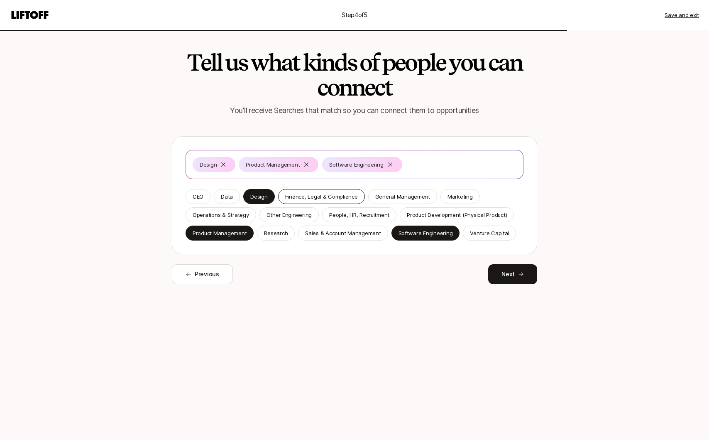
click at [315, 199] on p "Finance, Legal & Compliance" at bounding box center [321, 196] width 73 height 8
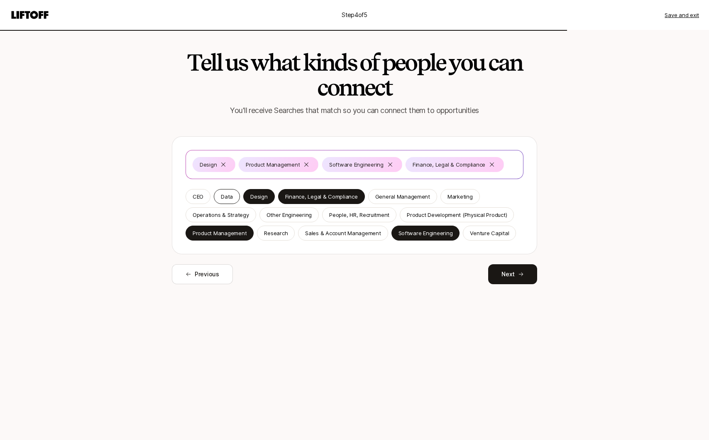
click at [224, 197] on p "Data" at bounding box center [227, 196] width 12 height 8
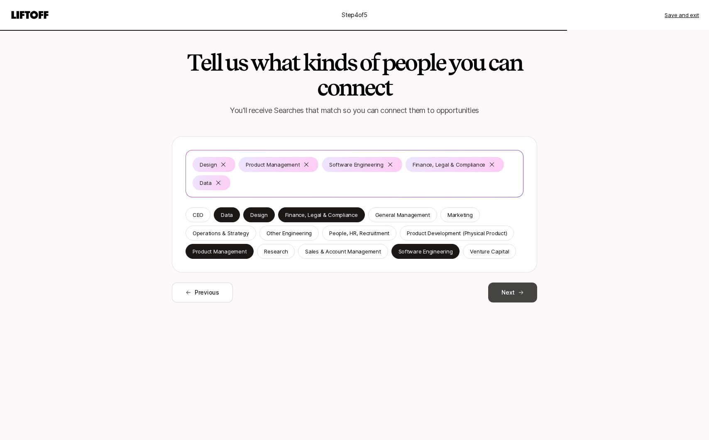
click at [514, 298] on button "Next" at bounding box center [512, 292] width 49 height 20
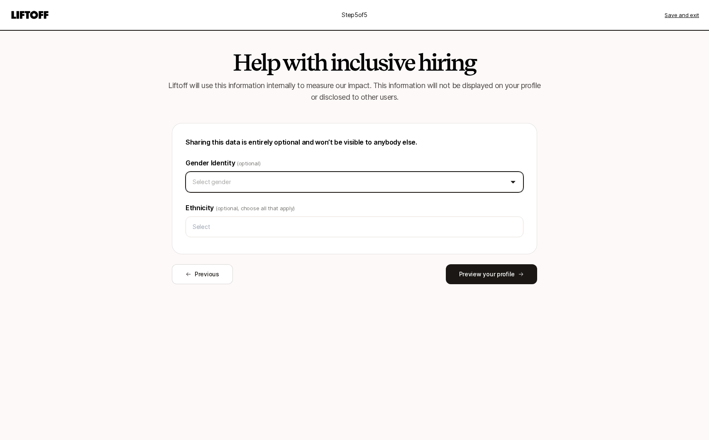
click at [241, 178] on html "Step 5 of 5 Save and exit Help with inclusive hiring Liftoff will use this info…" at bounding box center [354, 220] width 709 height 440
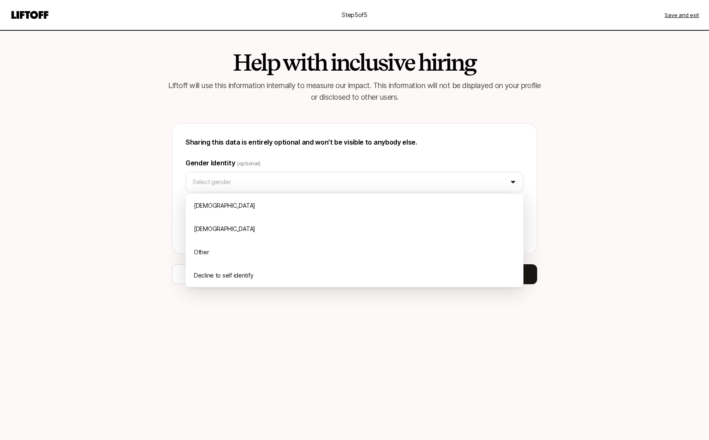
click at [164, 193] on html "Step 5 of 5 Save and exit Help with inclusive hiring Liftoff will use this info…" at bounding box center [354, 220] width 709 height 440
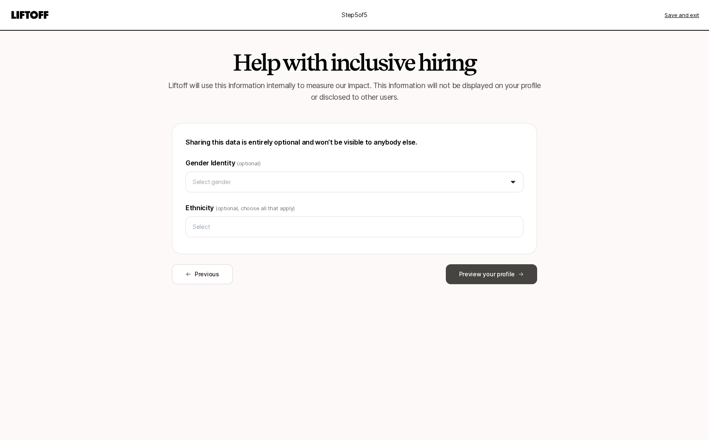
click at [472, 267] on button "Preview your profile" at bounding box center [491, 274] width 91 height 20
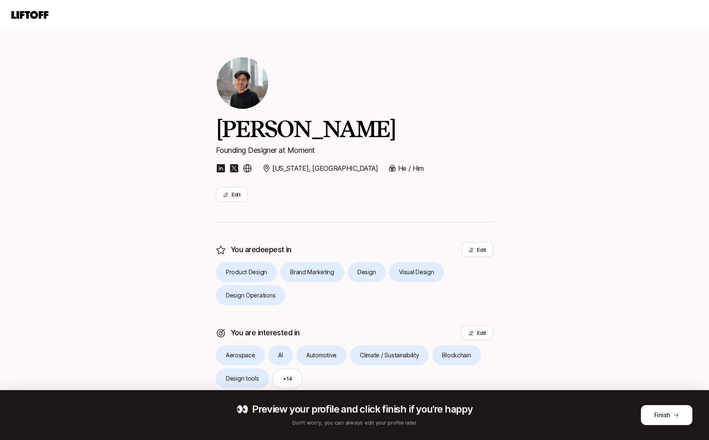
scroll to position [98, 0]
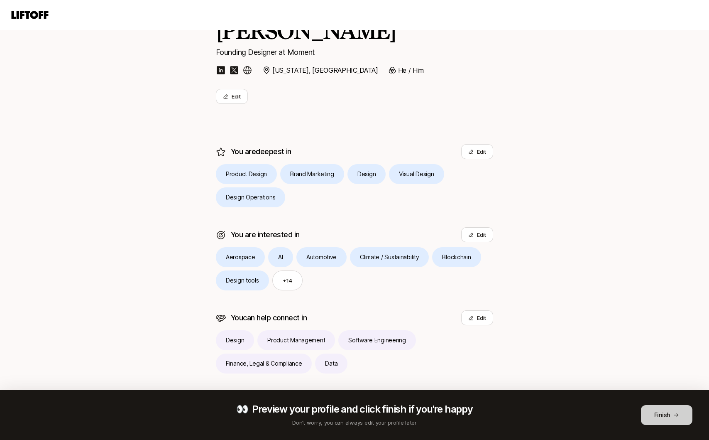
click at [653, 409] on button "Finish" at bounding box center [666, 415] width 51 height 20
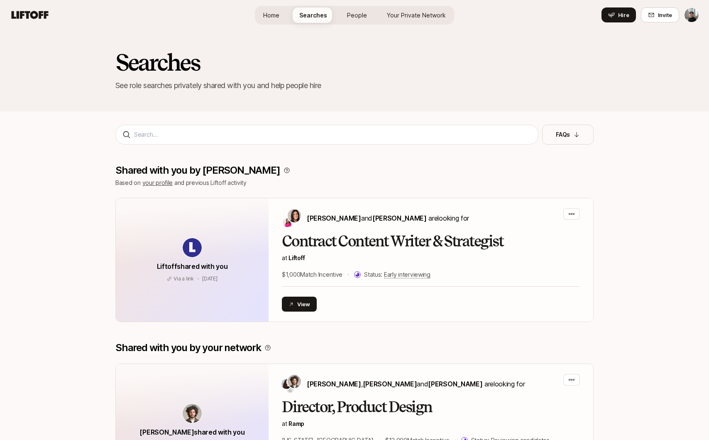
click at [361, 17] on span "People" at bounding box center [357, 15] width 20 height 9
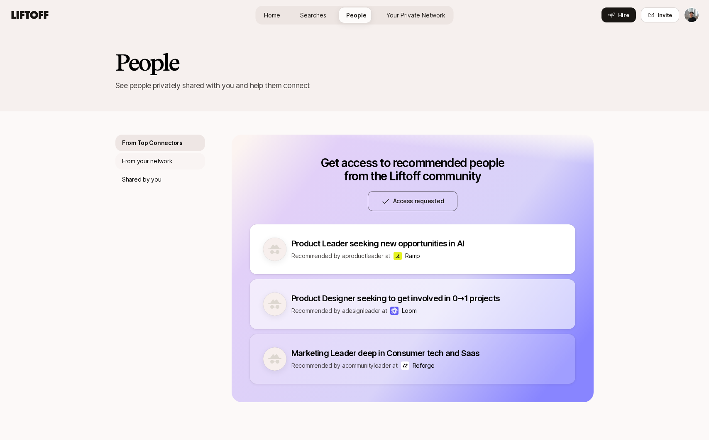
click at [176, 161] on div "From your network" at bounding box center [160, 161] width 90 height 17
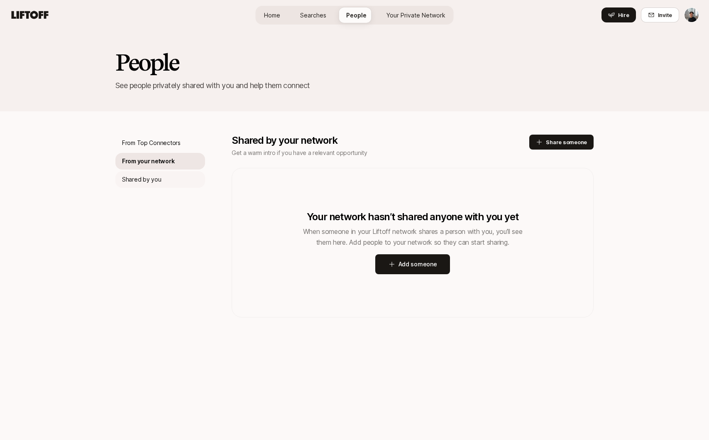
click at [171, 177] on div "Shared by you" at bounding box center [160, 179] width 90 height 17
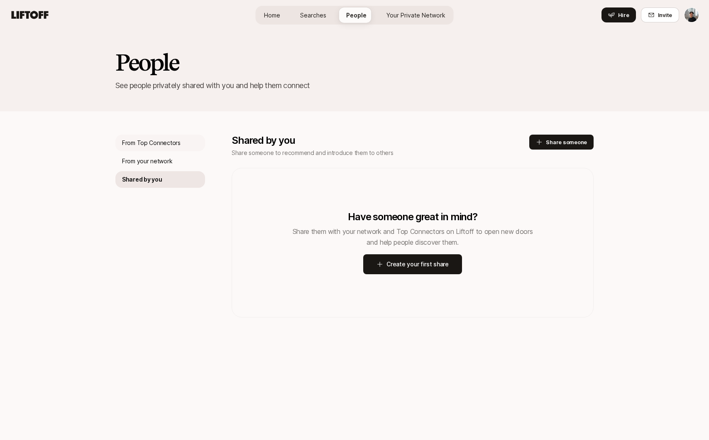
click at [168, 150] on div "From Top Connectors" at bounding box center [160, 143] width 90 height 17
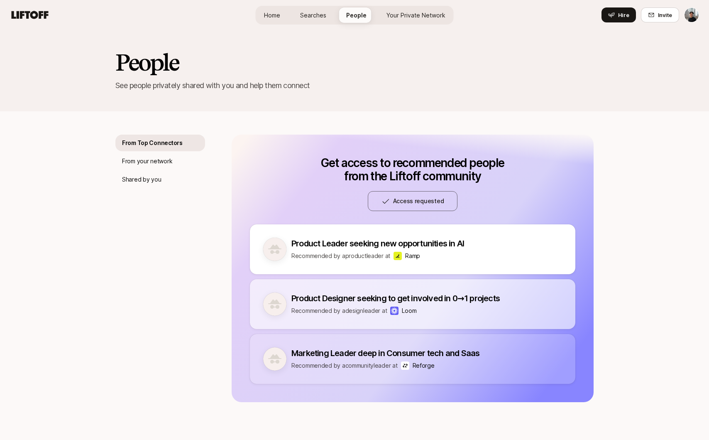
click at [396, 15] on span "Your Private Network" at bounding box center [416, 15] width 59 height 9
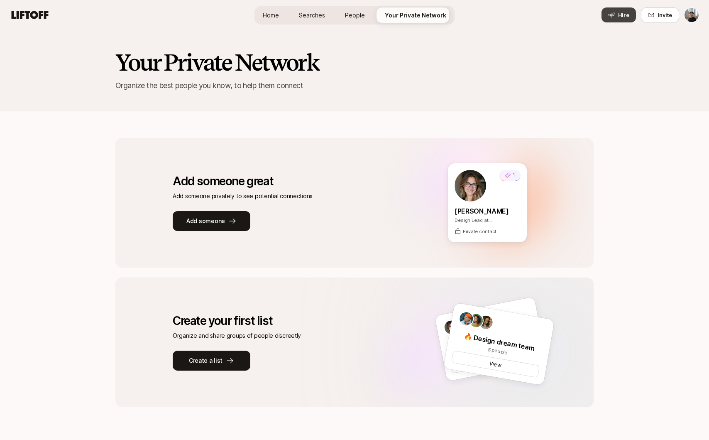
click at [627, 16] on span "Hire" at bounding box center [623, 15] width 11 height 8
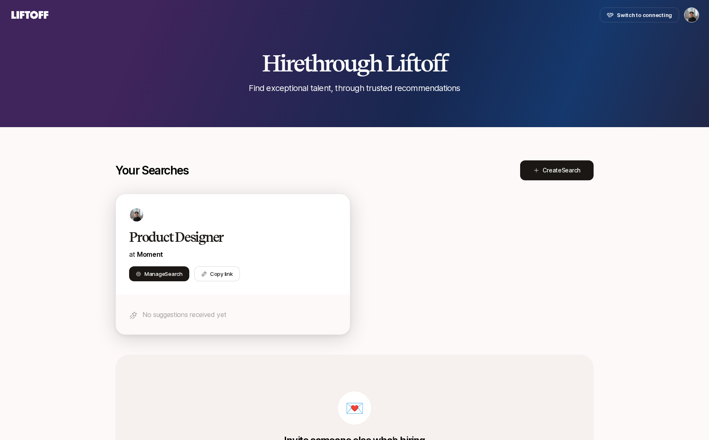
click at [191, 236] on h2 "Product Designer" at bounding box center [224, 237] width 190 height 17
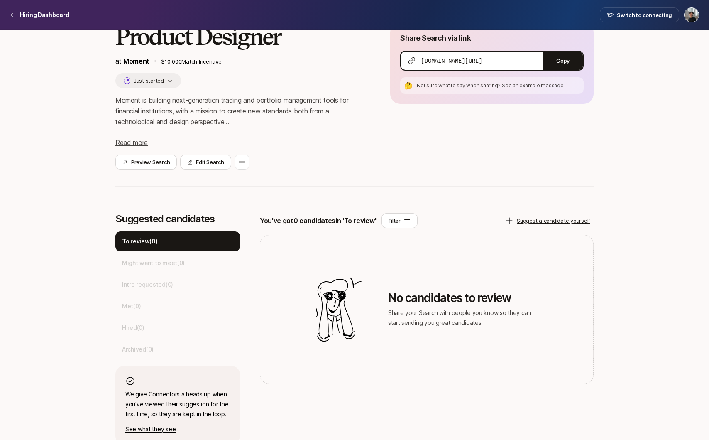
scroll to position [68, 0]
